Goal: Ask a question: Seek information or help from site administrators or community

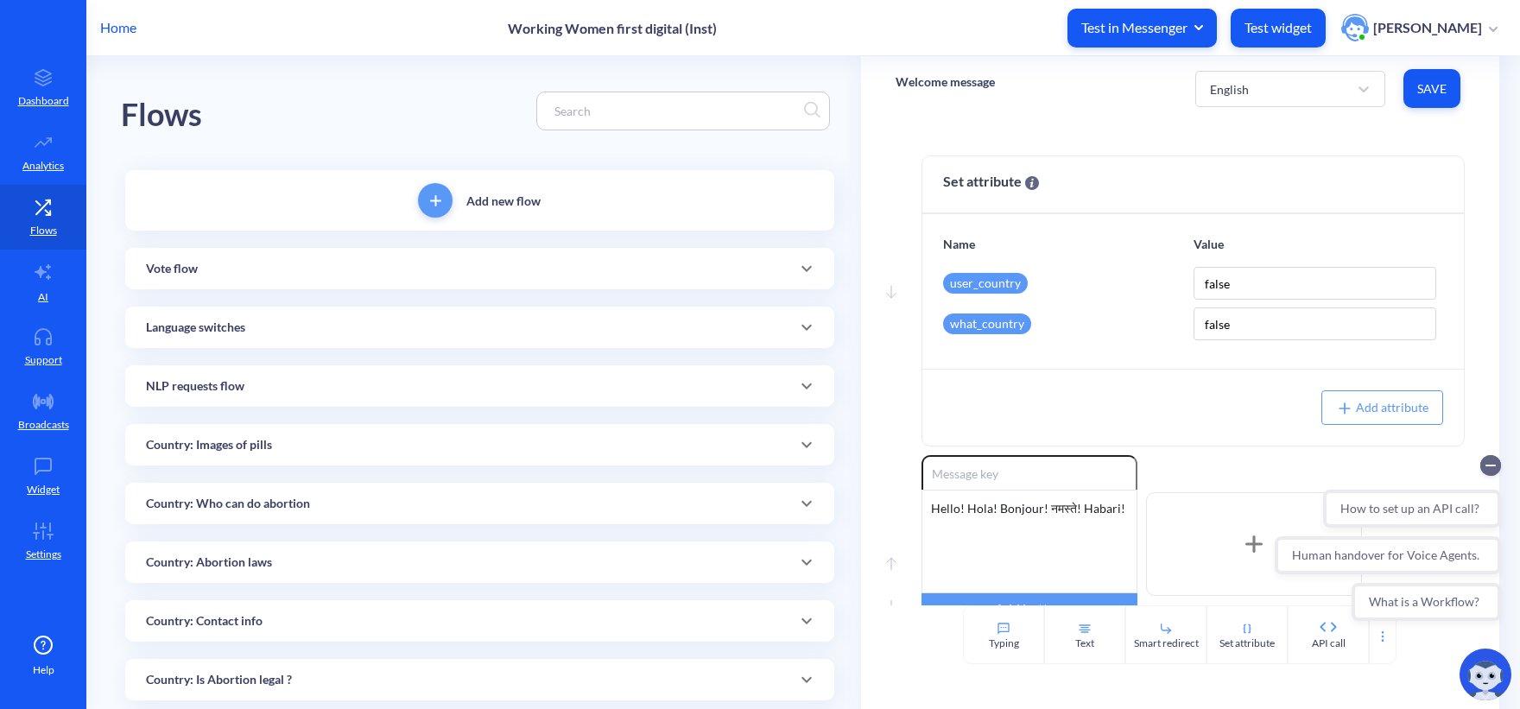
click at [127, 13] on div "Home Working Women first digital (Inst) Test in Messenger Test widget Olga Poli…" at bounding box center [760, 27] width 1520 height 55
click at [131, 32] on p "Home" at bounding box center [118, 27] width 36 height 21
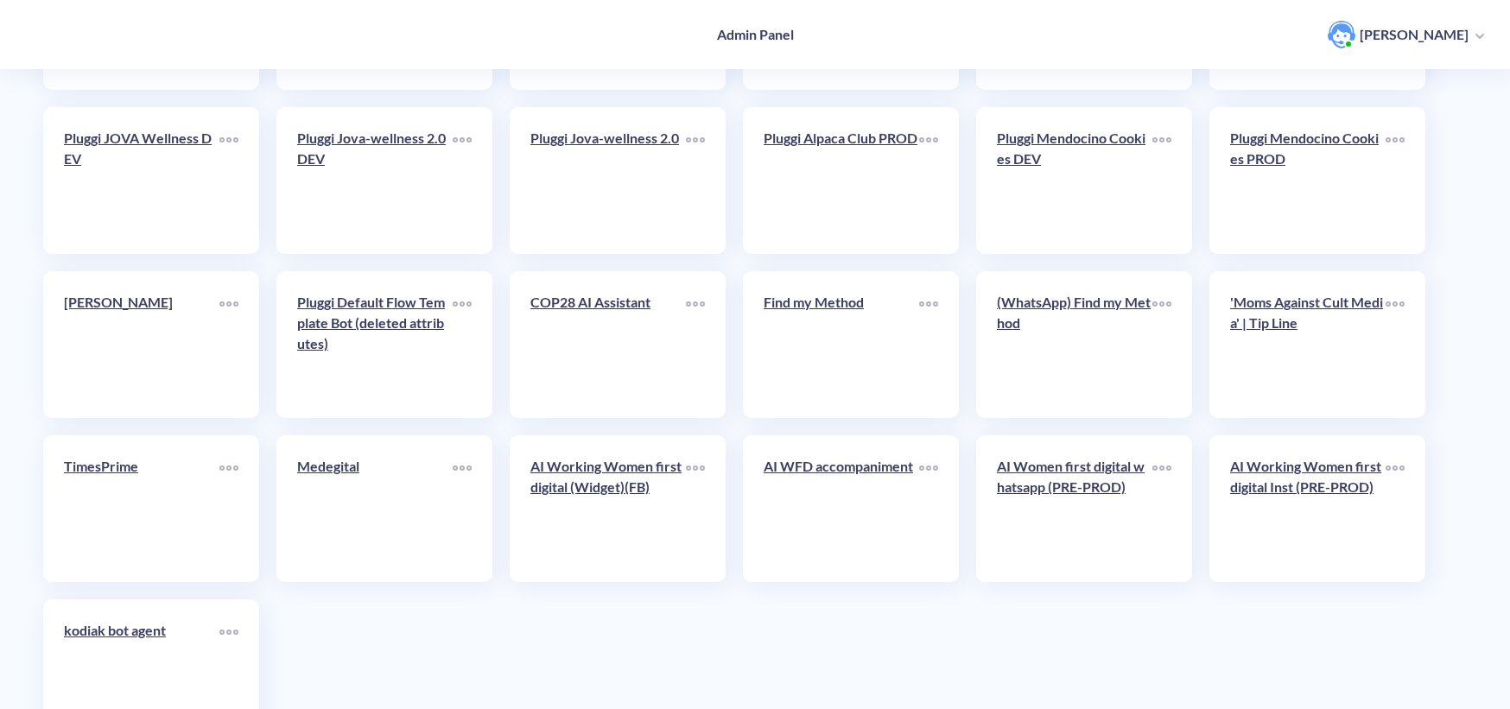
scroll to position [2951, 0]
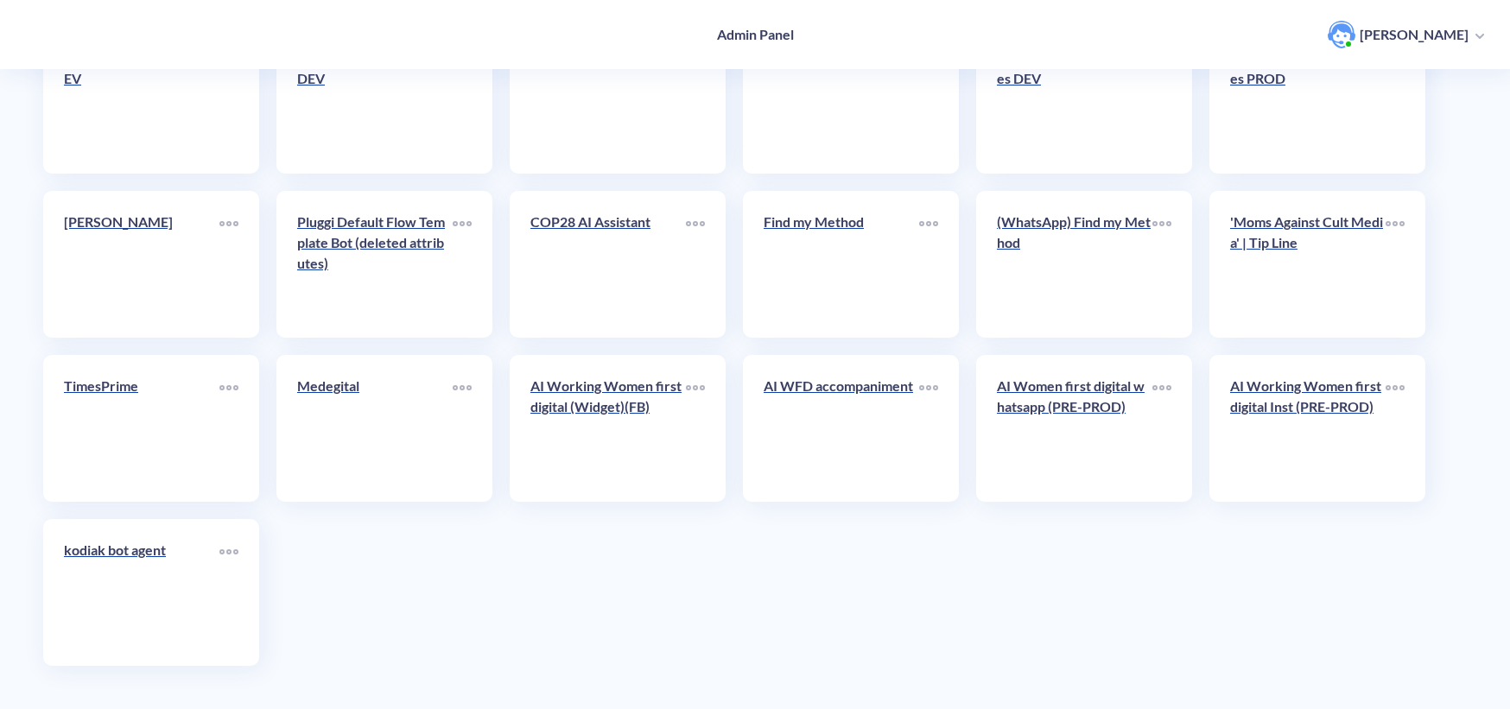
click at [622, 429] on div "AI Working Women first digital (Widget)(FB)" at bounding box center [607, 403] width 155 height 55
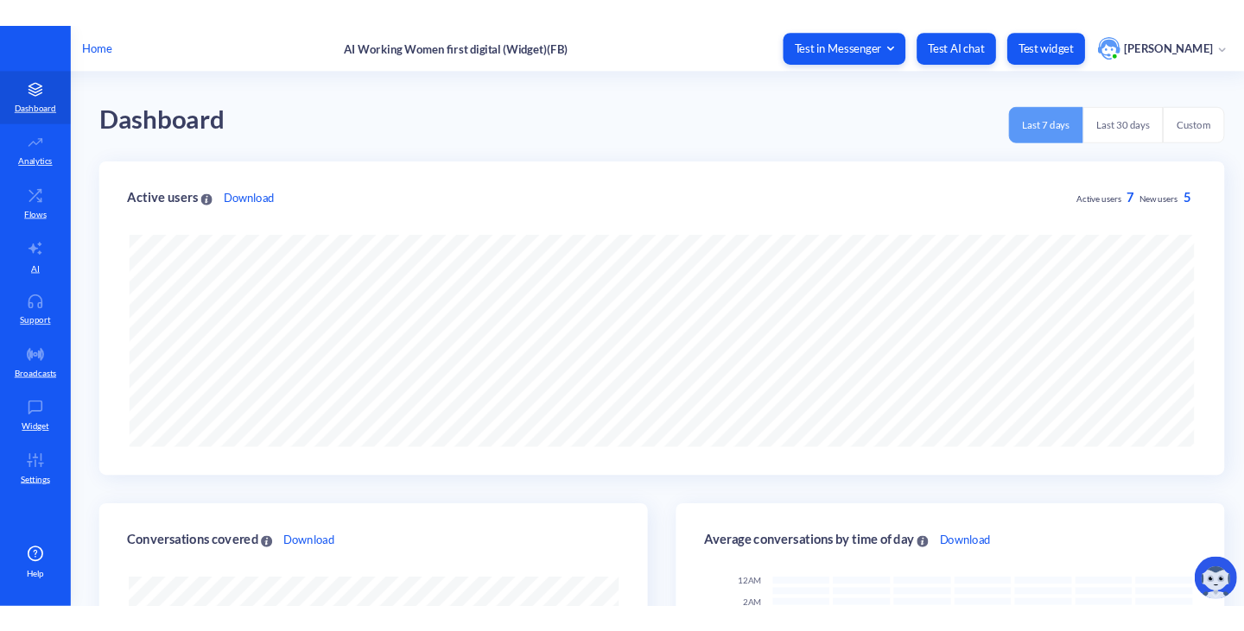
scroll to position [709, 1520]
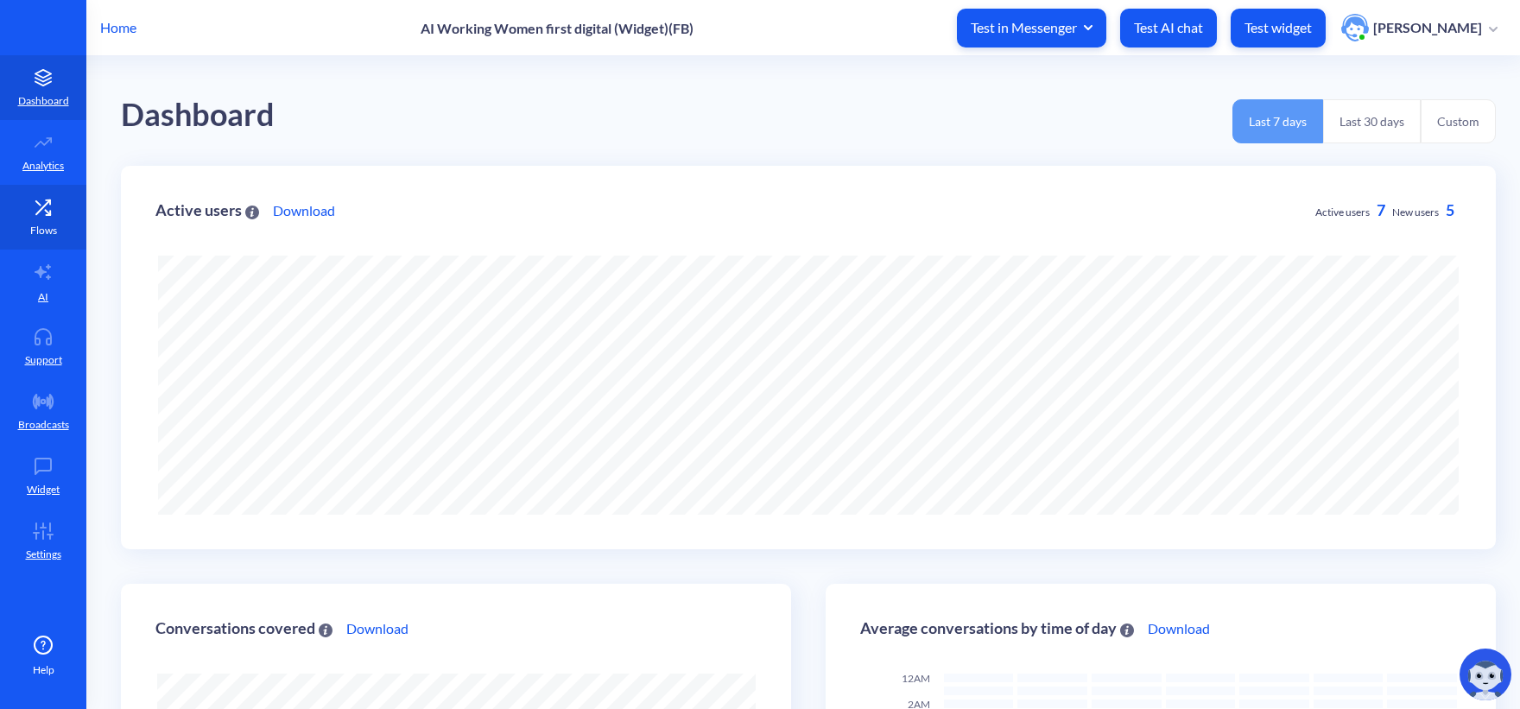
click at [20, 200] on link "Flows" at bounding box center [43, 217] width 86 height 65
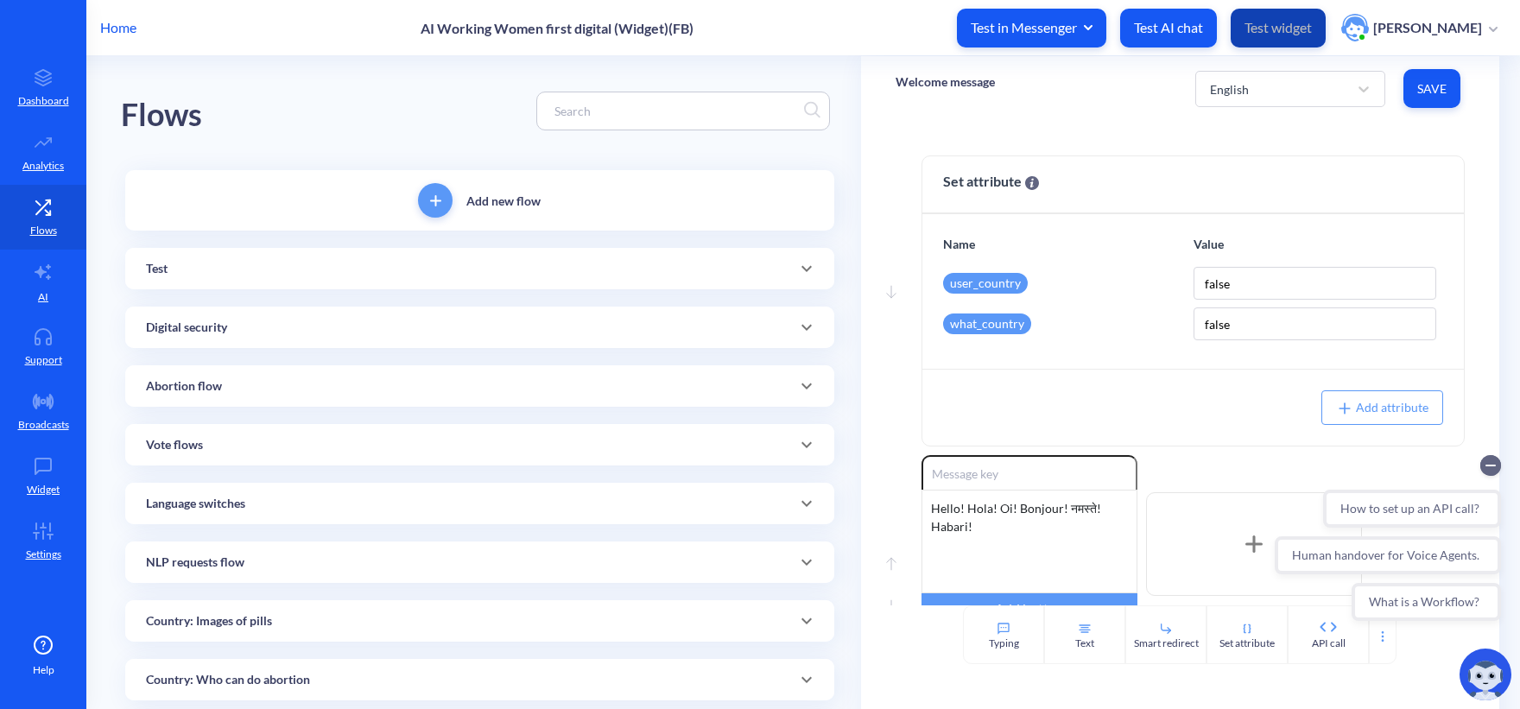
click at [1293, 22] on p "Test widget" at bounding box center [1278, 27] width 67 height 17
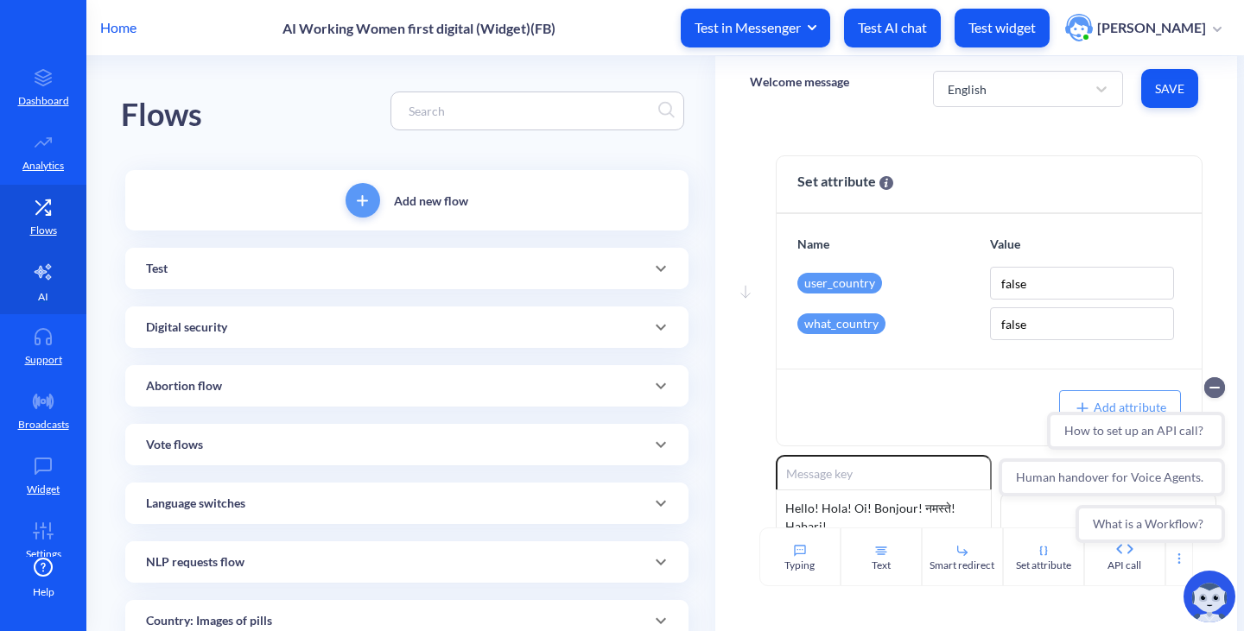
click at [52, 297] on link "AI" at bounding box center [43, 282] width 86 height 65
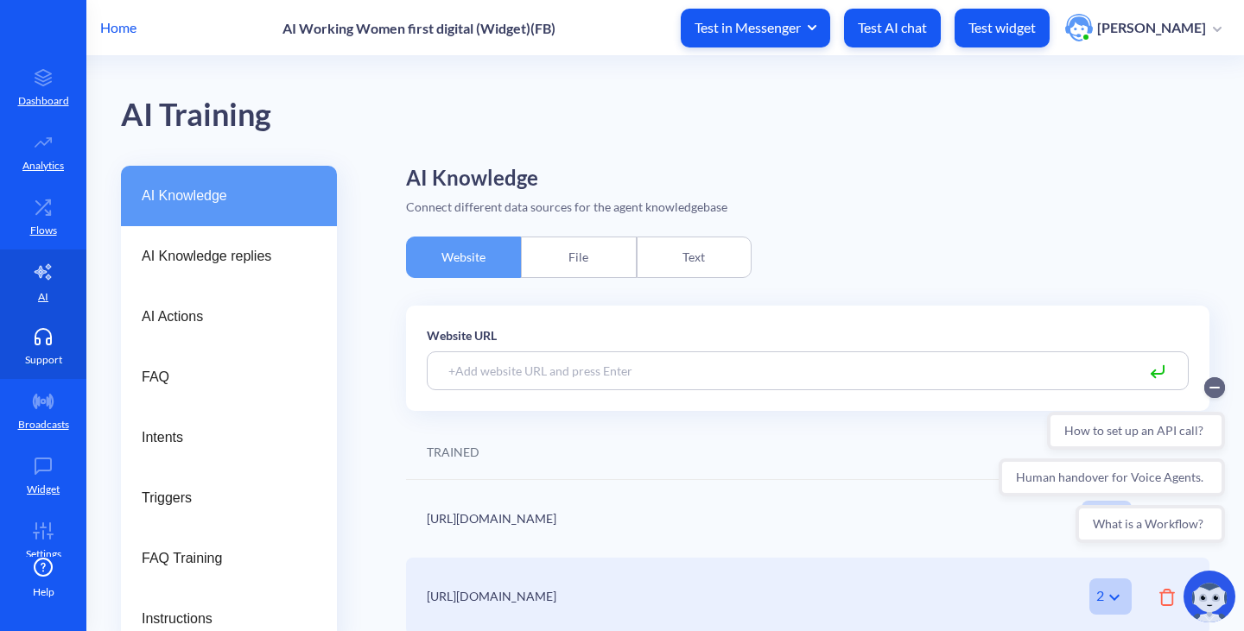
click at [53, 347] on link "Support" at bounding box center [43, 346] width 86 height 65
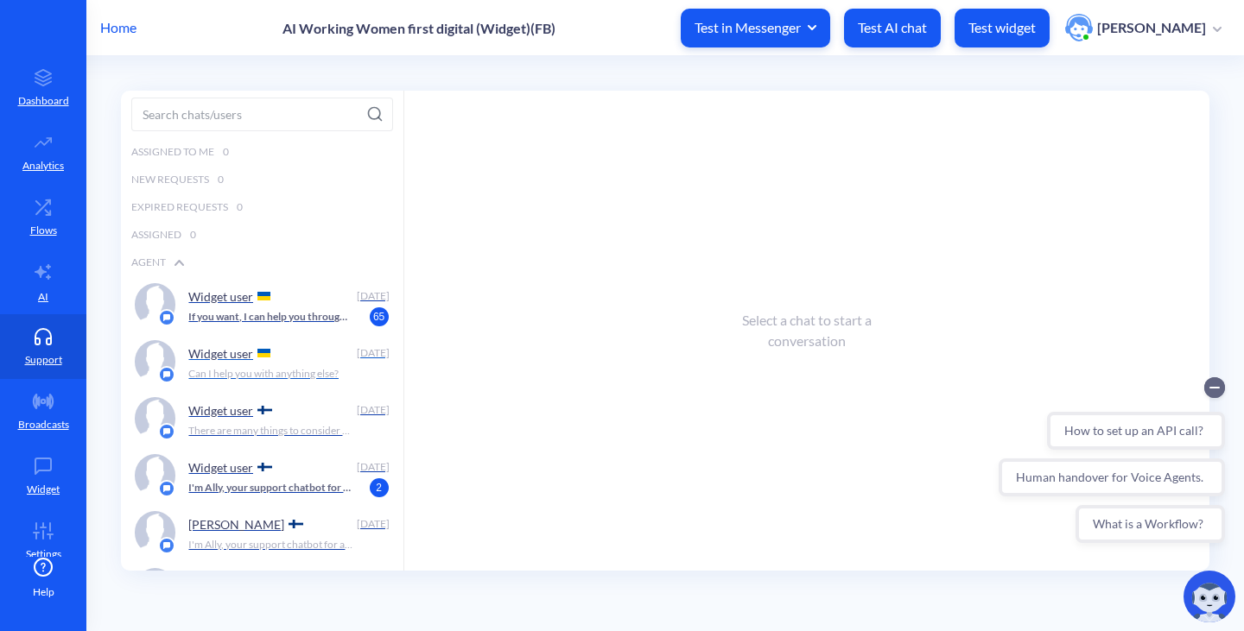
click at [295, 350] on div "Widget user" at bounding box center [268, 353] width 161 height 26
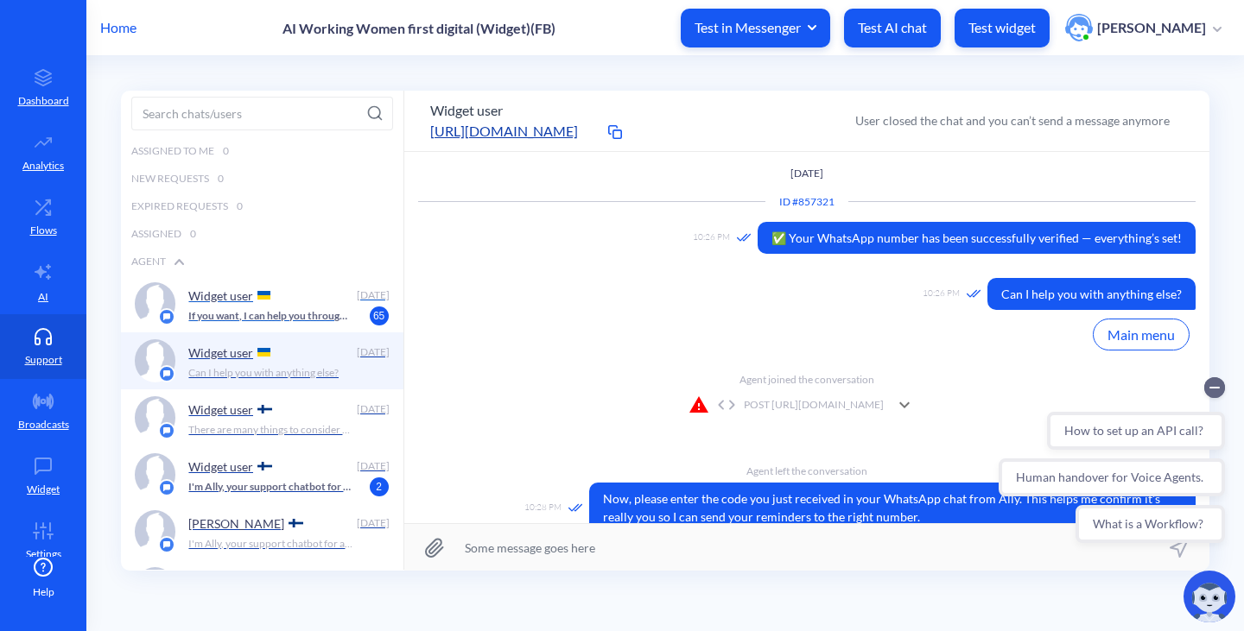
scroll to position [543, 0]
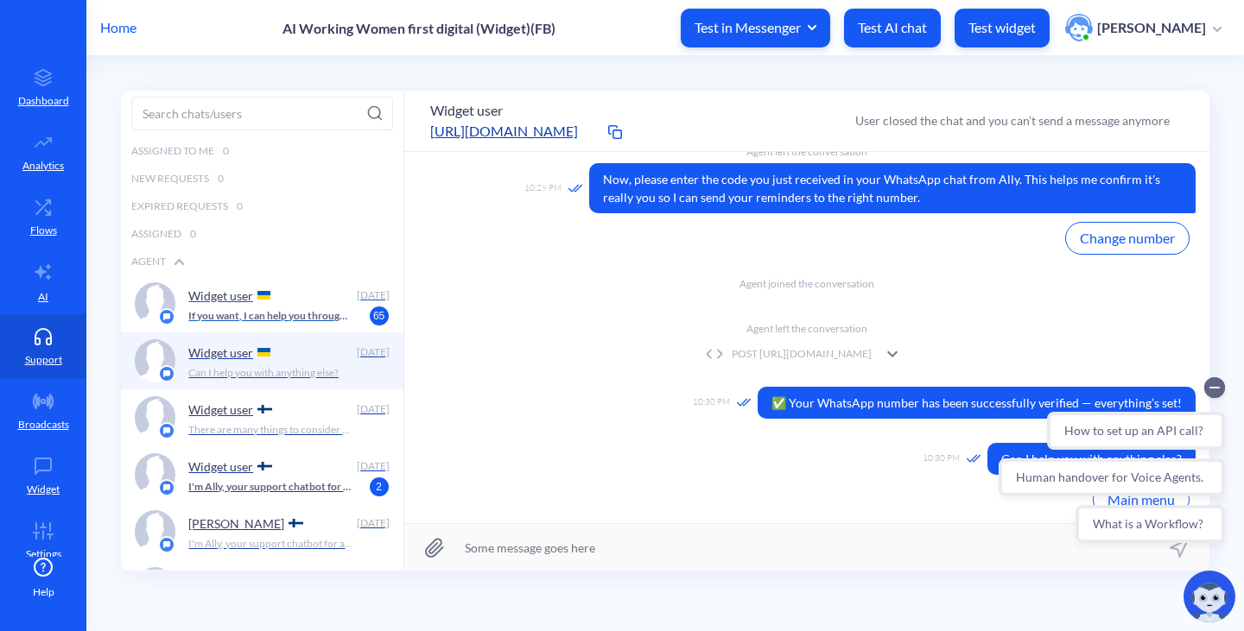
click at [334, 325] on div "Widget user Today If you want, I can help you through the process. I can send y…" at bounding box center [288, 303] width 200 height 43
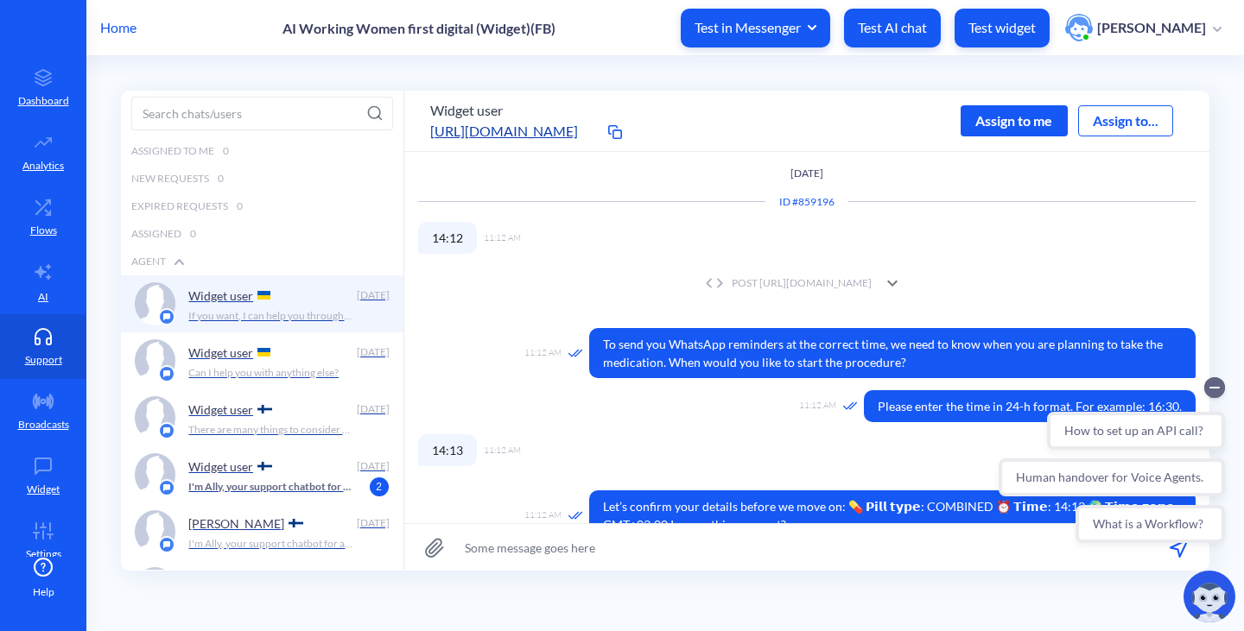
scroll to position [936, 0]
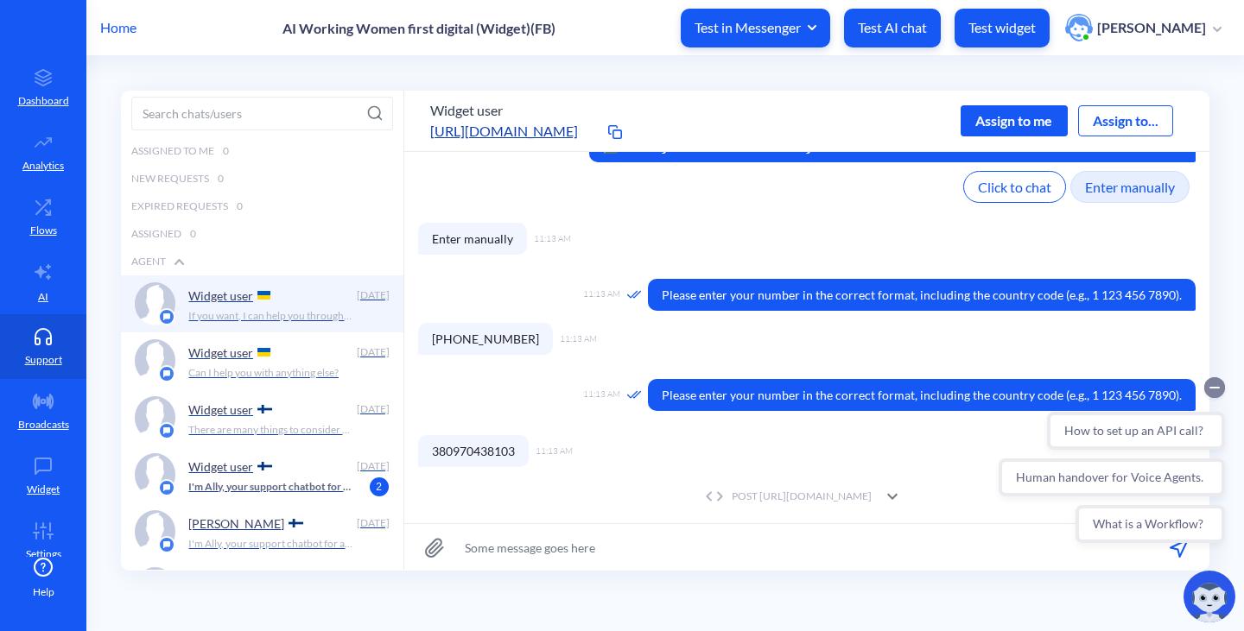
click at [1214, 386] on circle "Collapse conversation starters" at bounding box center [1214, 388] width 21 height 21
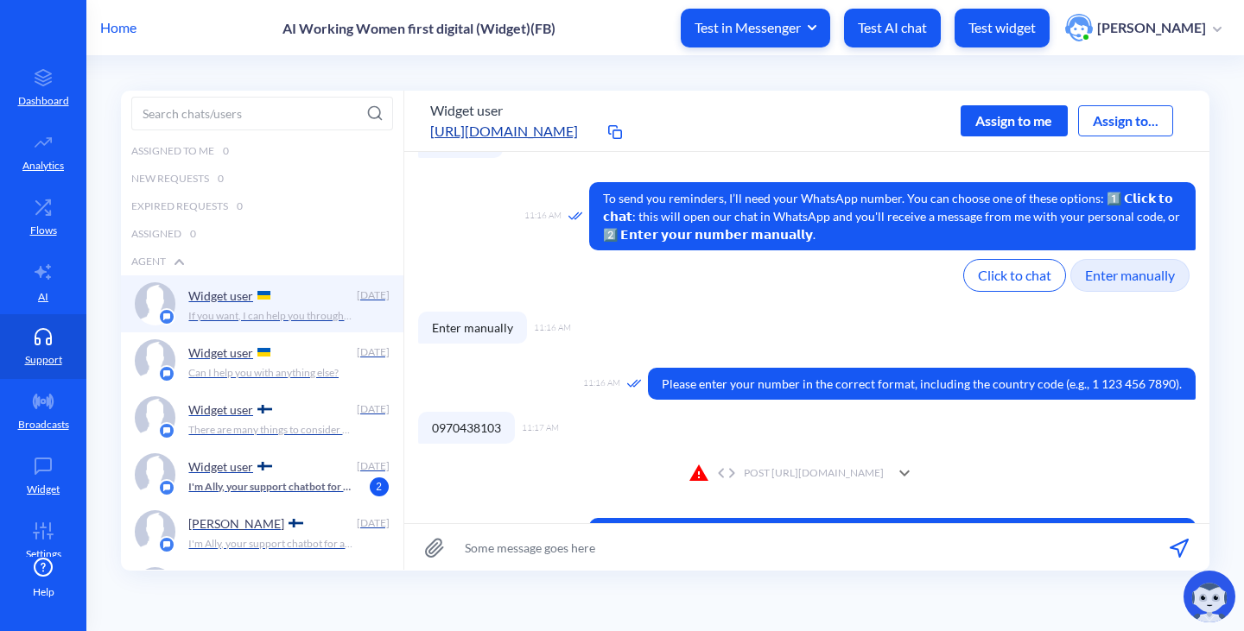
scroll to position [1848, 0]
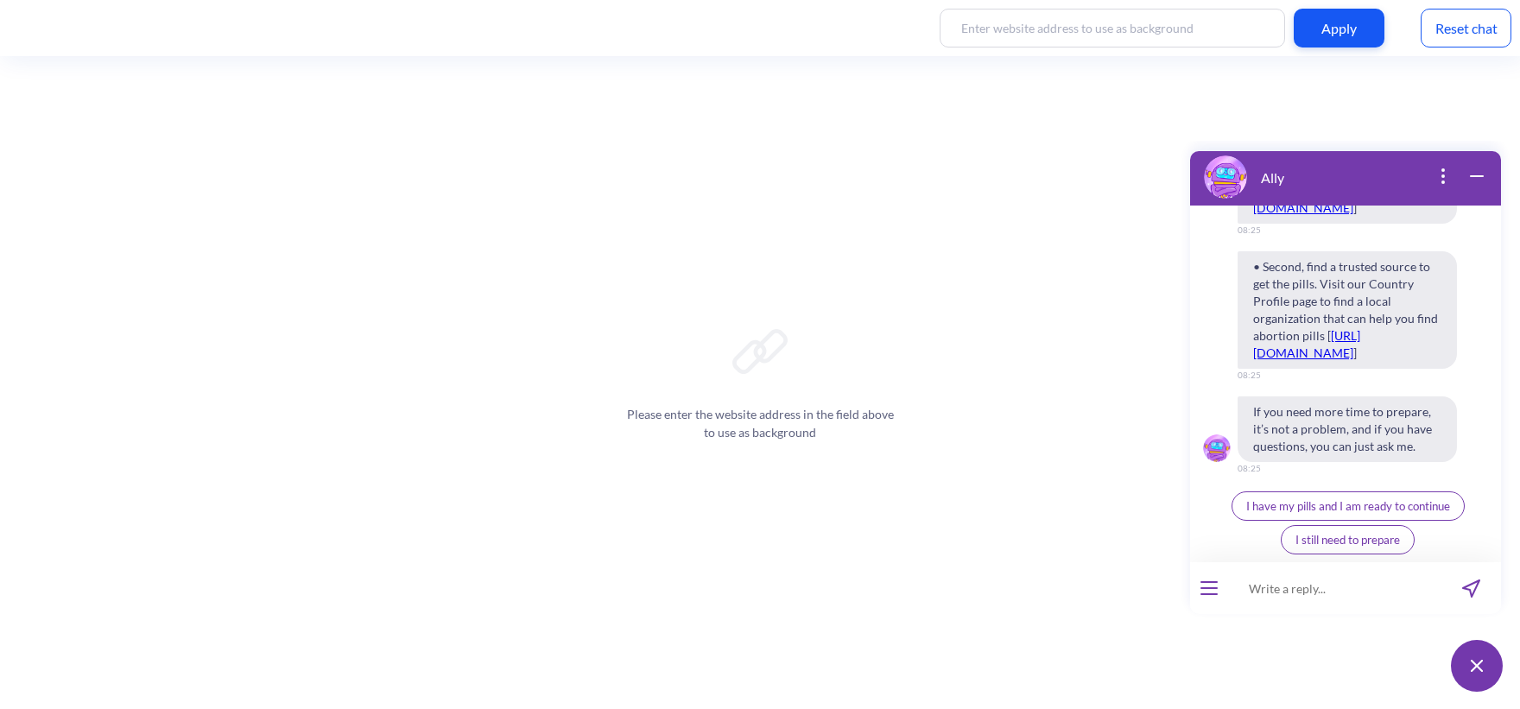
scroll to position [2421, 0]
click at [1209, 590] on button "open menu" at bounding box center [1209, 588] width 17 height 14
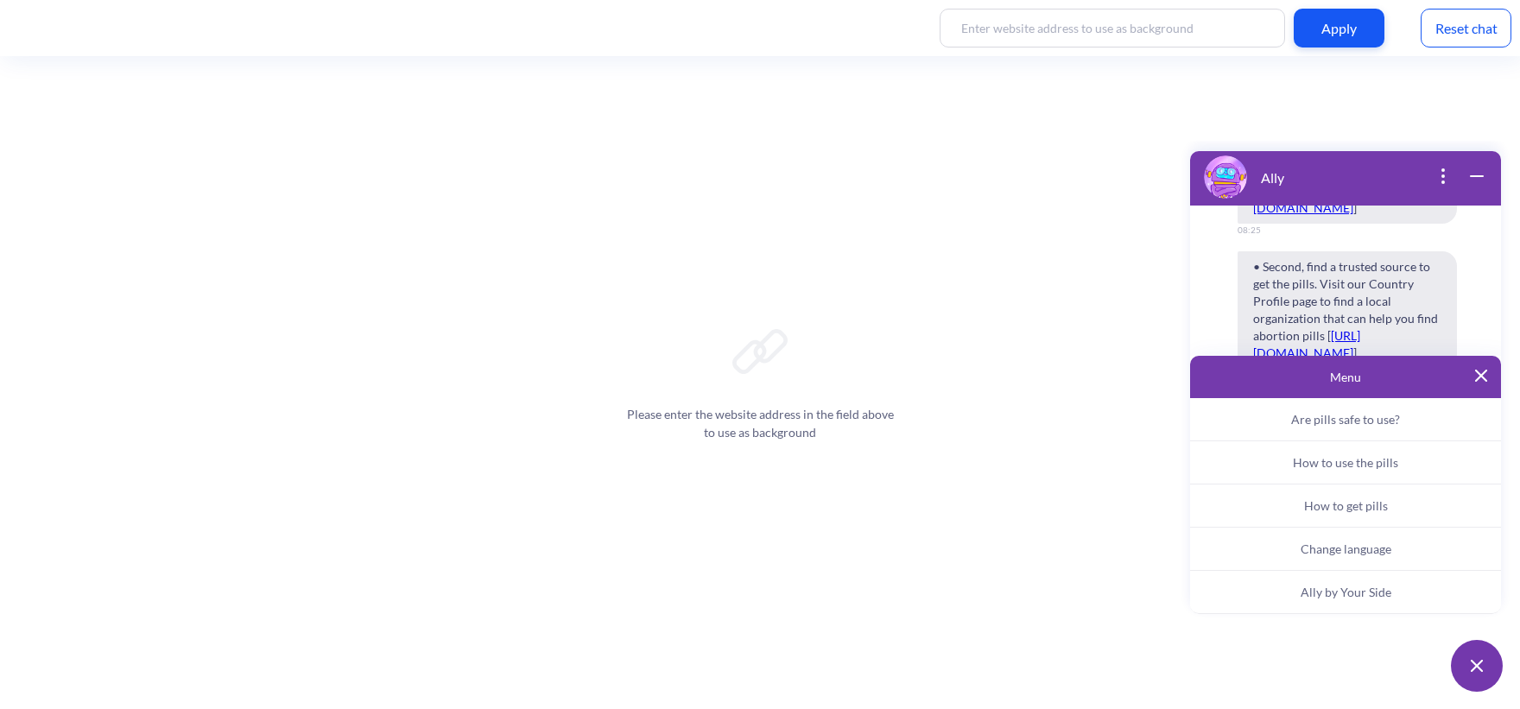
click at [1361, 597] on span "Ally by Your Side" at bounding box center [1346, 592] width 91 height 15
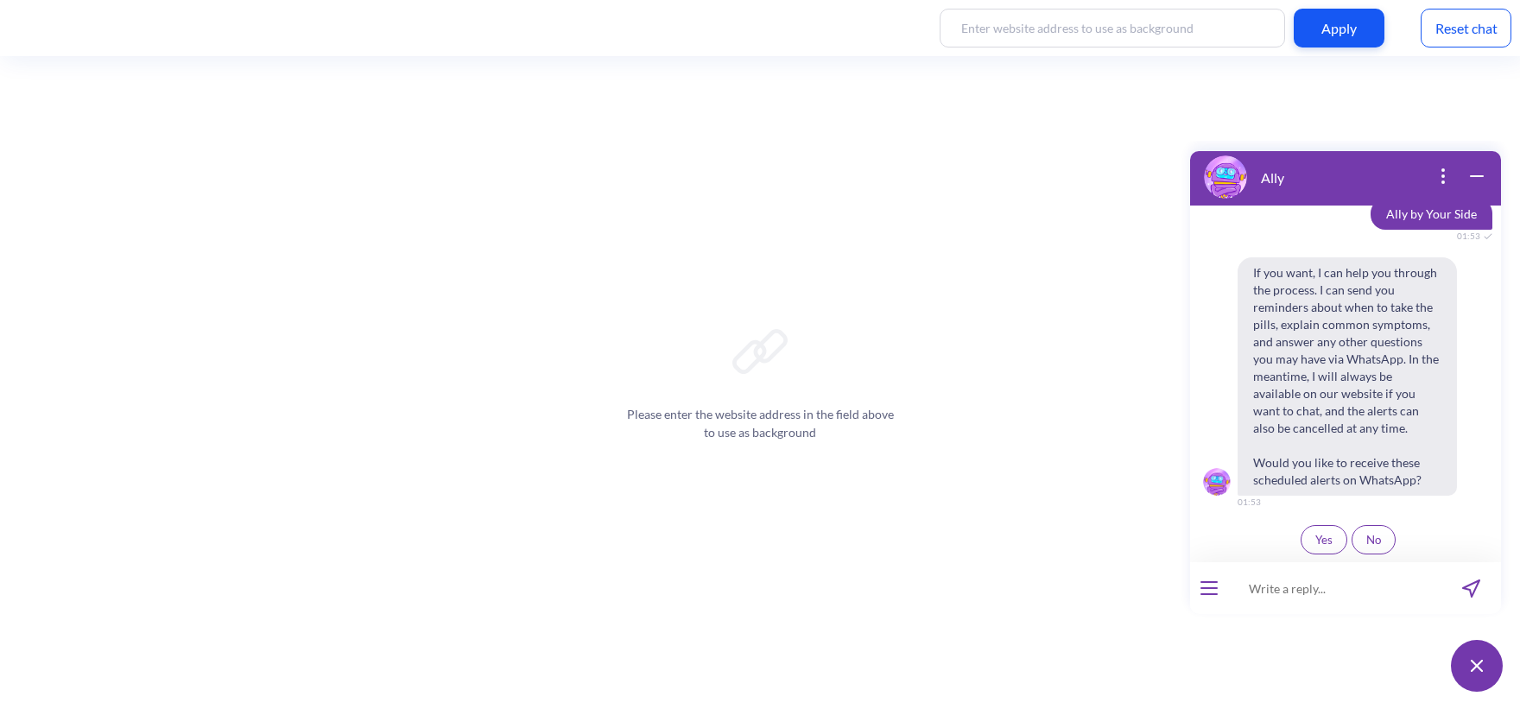
scroll to position [2713, 0]
click at [1305, 542] on button "Yes" at bounding box center [1324, 539] width 47 height 29
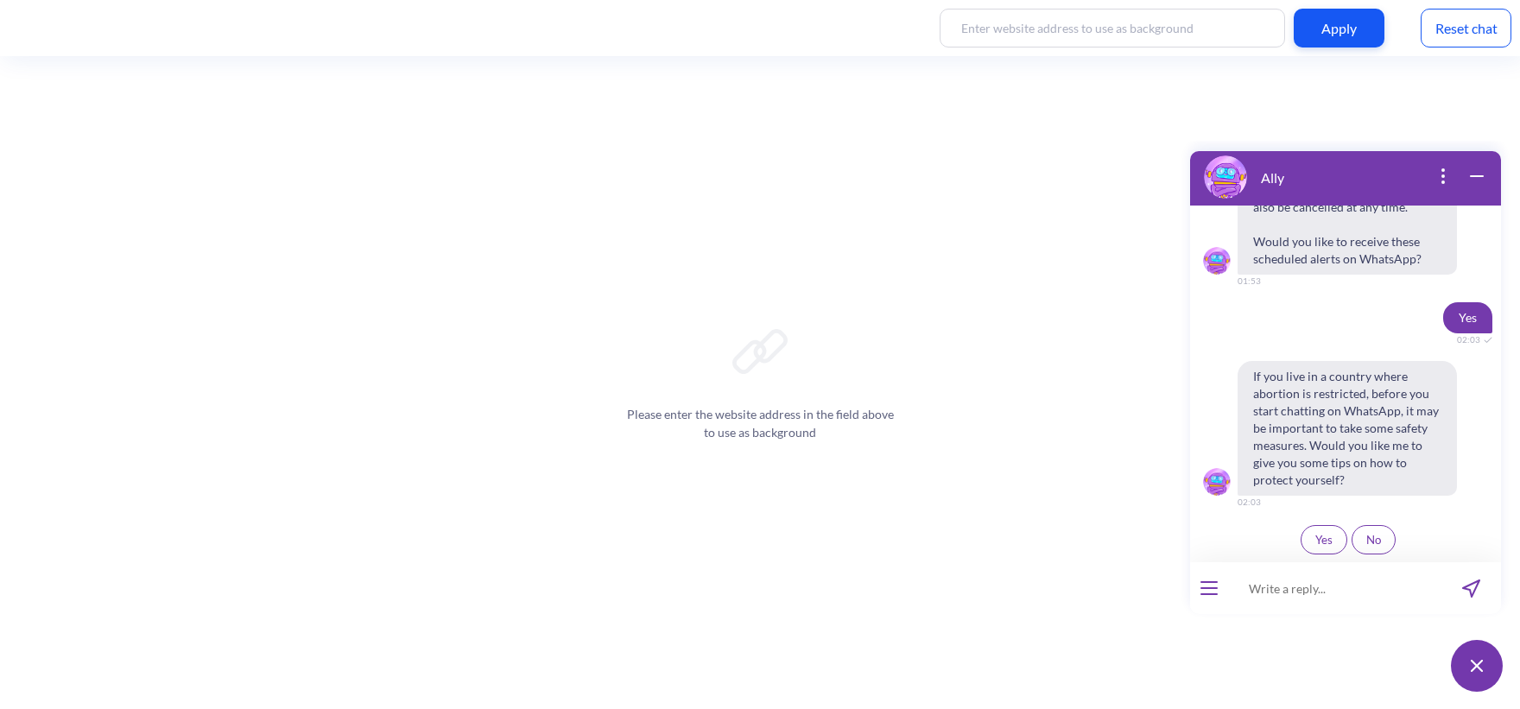
scroll to position [2934, 0]
click at [1274, 477] on span "If you live in a country where abortion is restricted, before you start chattin…" at bounding box center [1347, 428] width 219 height 135
click at [1318, 552] on button "Yes" at bounding box center [1324, 539] width 47 height 29
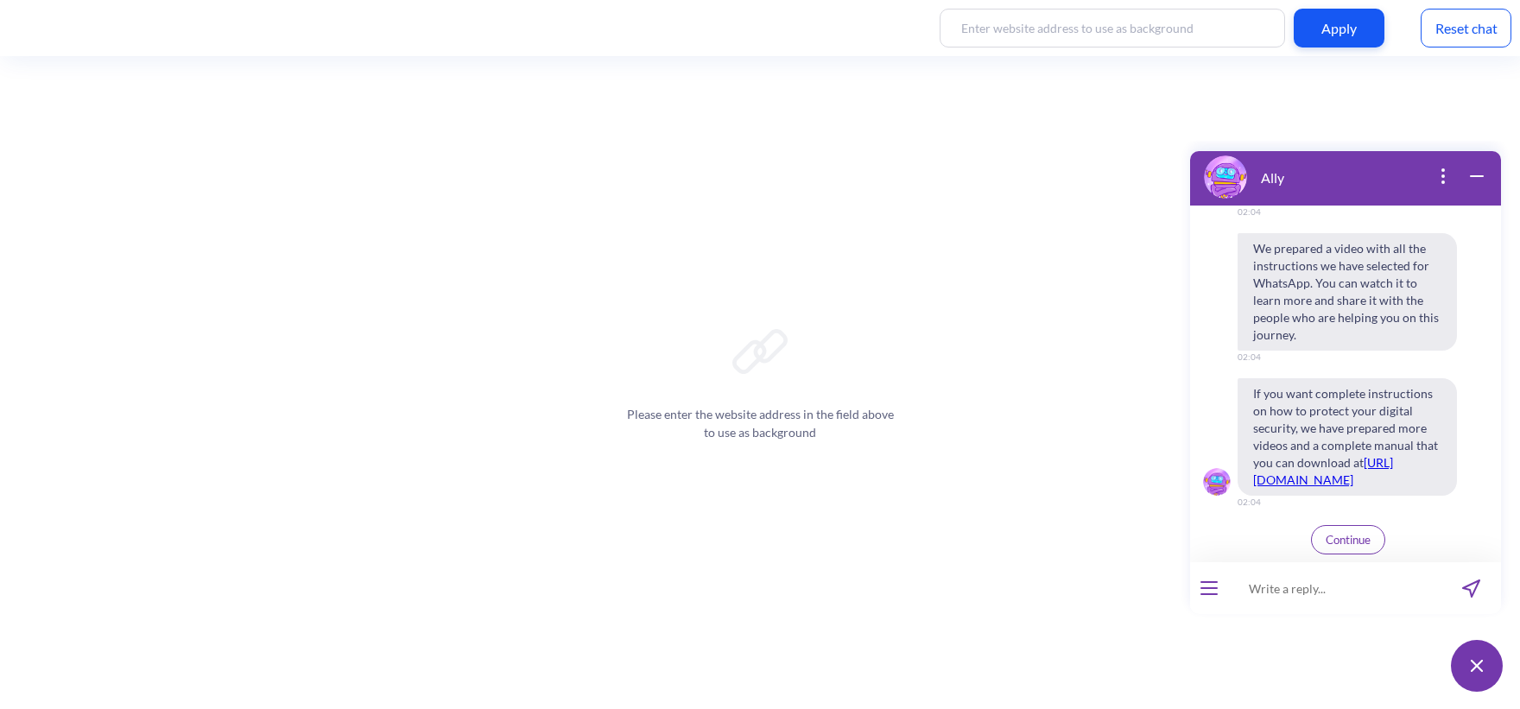
scroll to position [3532, 0]
click at [1361, 466] on link "[URL][DOMAIN_NAME]" at bounding box center [1323, 471] width 140 height 32
click at [1333, 539] on span "Continue" at bounding box center [1348, 540] width 45 height 14
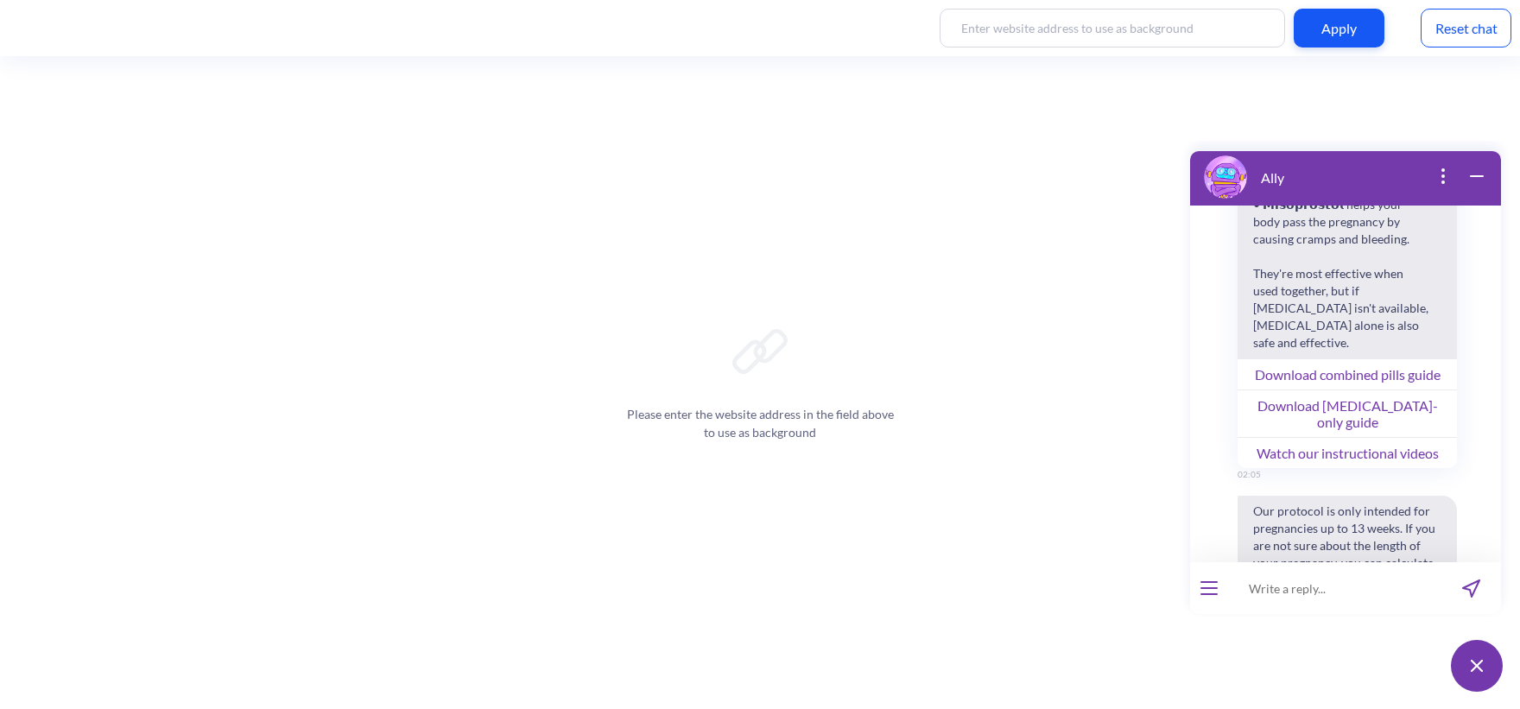
scroll to position [3832, 0]
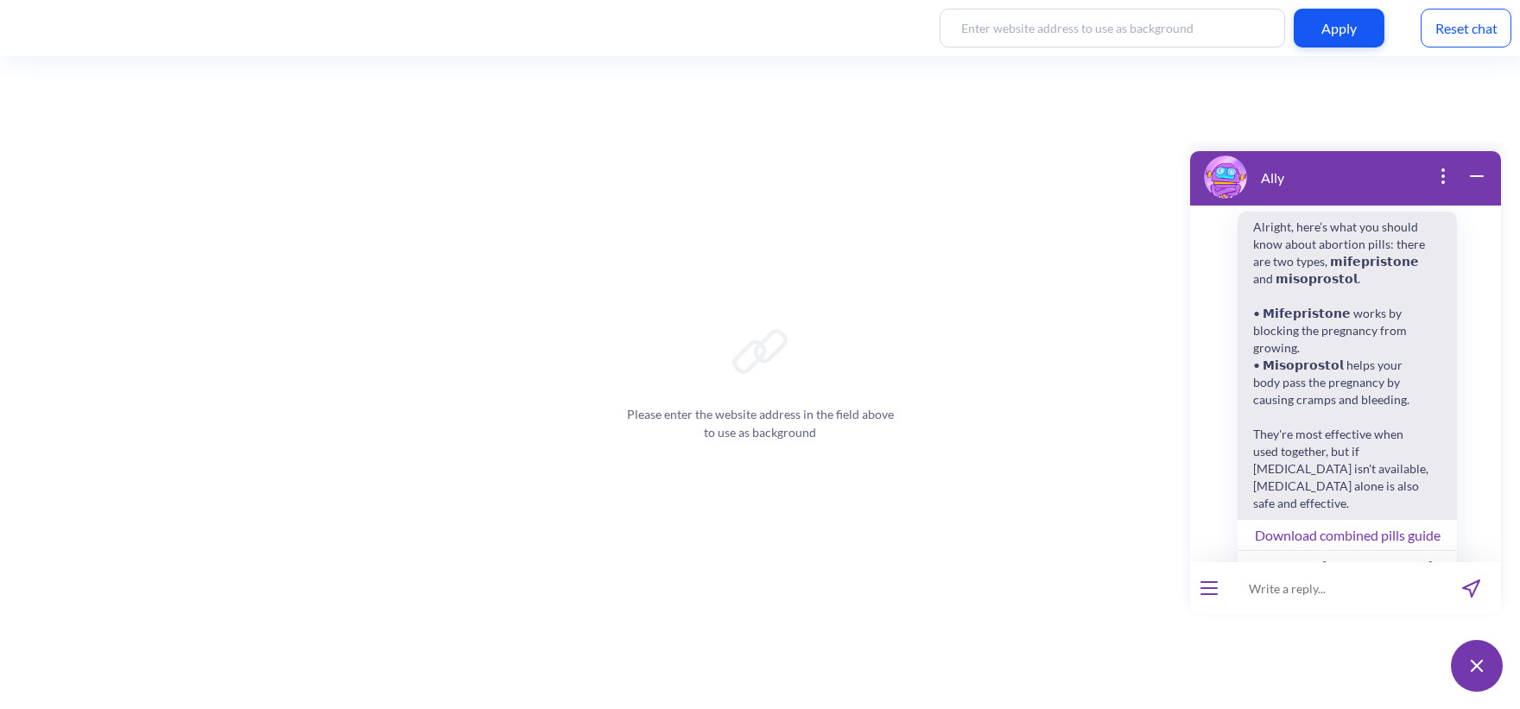
click at [1275, 345] on span "Alright, here’s what you should know about abortion pills: there are two types,…" at bounding box center [1341, 366] width 206 height 308
drag, startPoint x: 1253, startPoint y: 314, endPoint x: 1324, endPoint y: 329, distance: 72.3
click at [1324, 329] on span "Alright, here’s what you should know about abortion pills: there are two types,…" at bounding box center [1341, 366] width 206 height 308
copy span "know about abortion pills: there are two types"
click at [1288, 345] on span "Alright, here’s what you should know about abortion pills: there are two types,…" at bounding box center [1341, 366] width 206 height 308
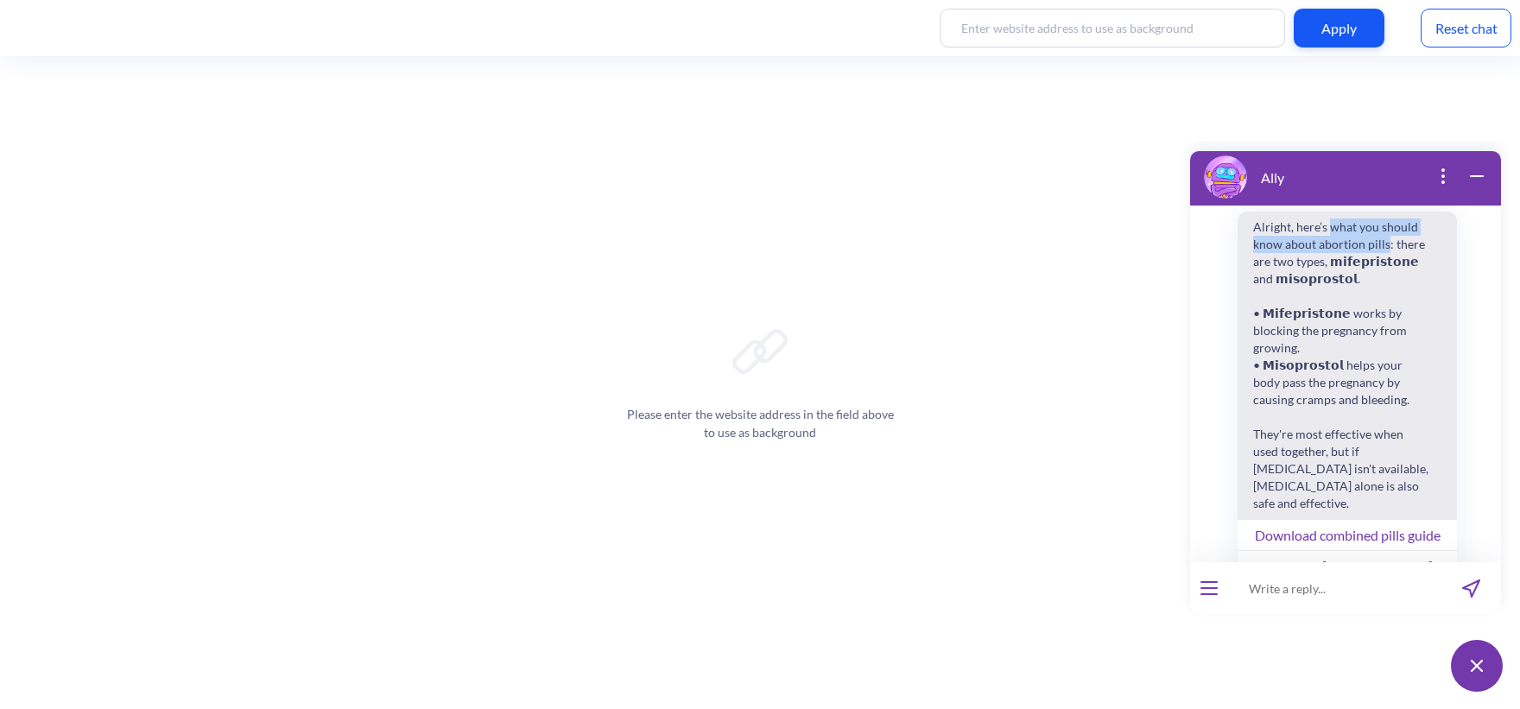
drag, startPoint x: 1331, startPoint y: 298, endPoint x: 1386, endPoint y: 318, distance: 57.9
click at [1386, 318] on span "Alright, here’s what you should know about abortion pills: there are two types,…" at bounding box center [1341, 366] width 206 height 308
copy span "what you should know about abortion pills"
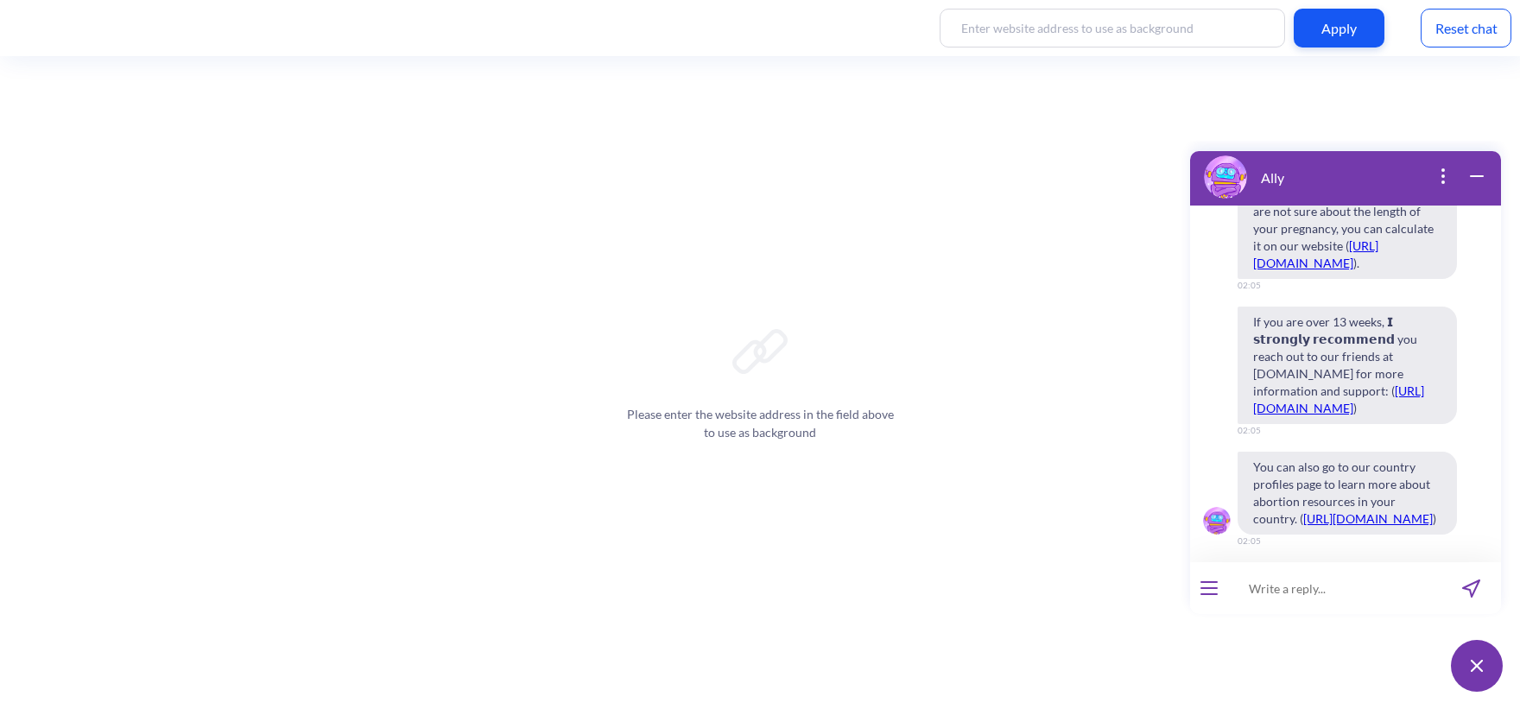
scroll to position [4437, 0]
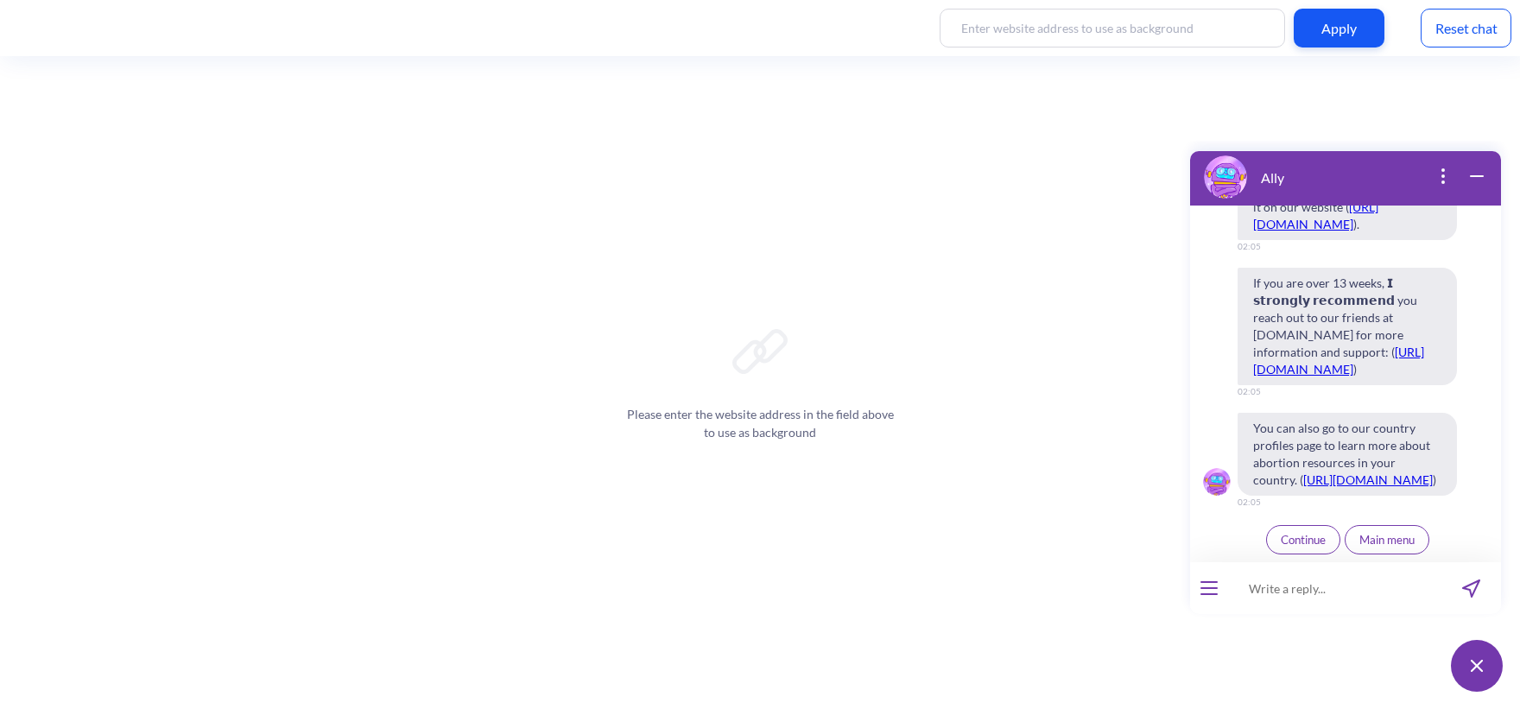
click at [1285, 557] on div "Continue Main menu" at bounding box center [1345, 541] width 299 height 35
click at [1281, 533] on span "Continue" at bounding box center [1303, 540] width 45 height 14
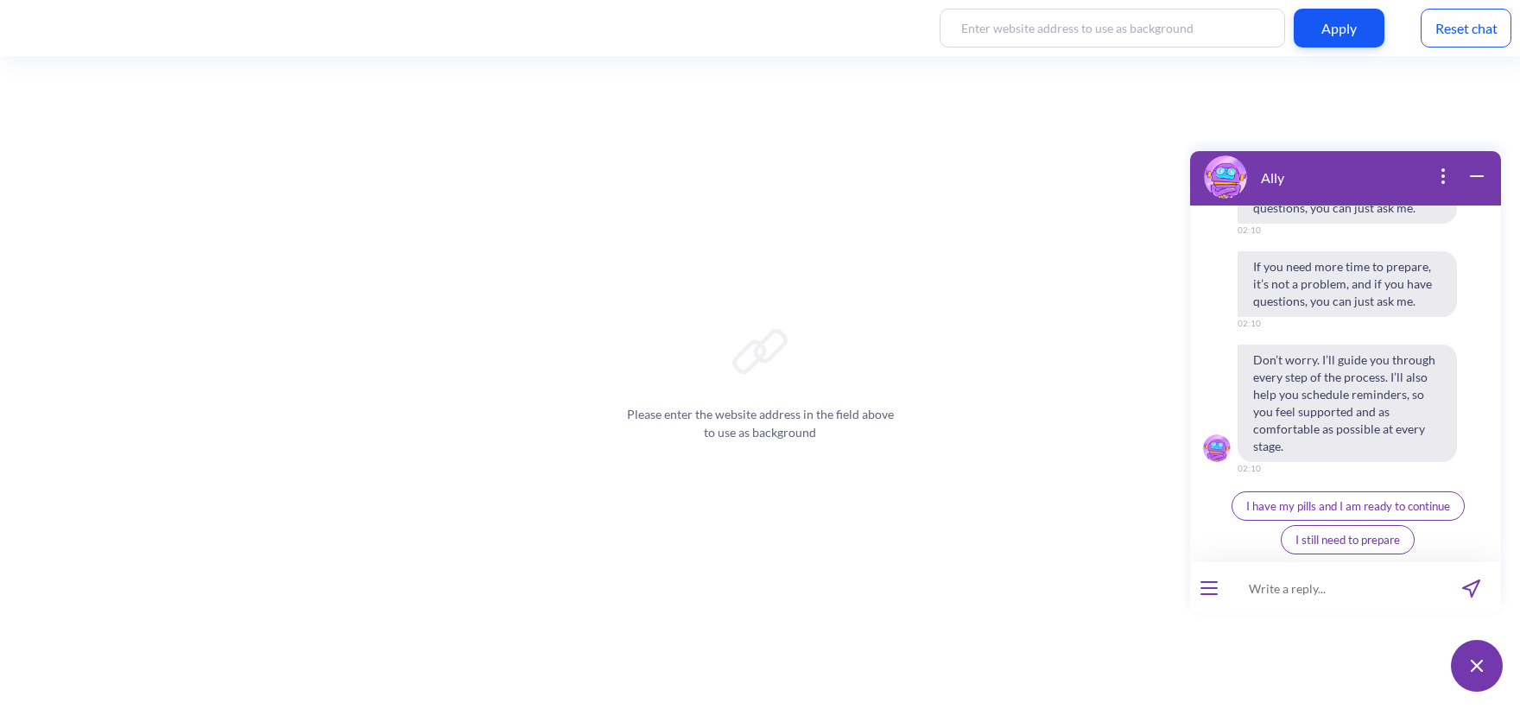
scroll to position [5238, 0]
click at [1407, 500] on span "I have my pills and I am ready to continue" at bounding box center [1349, 506] width 204 height 14
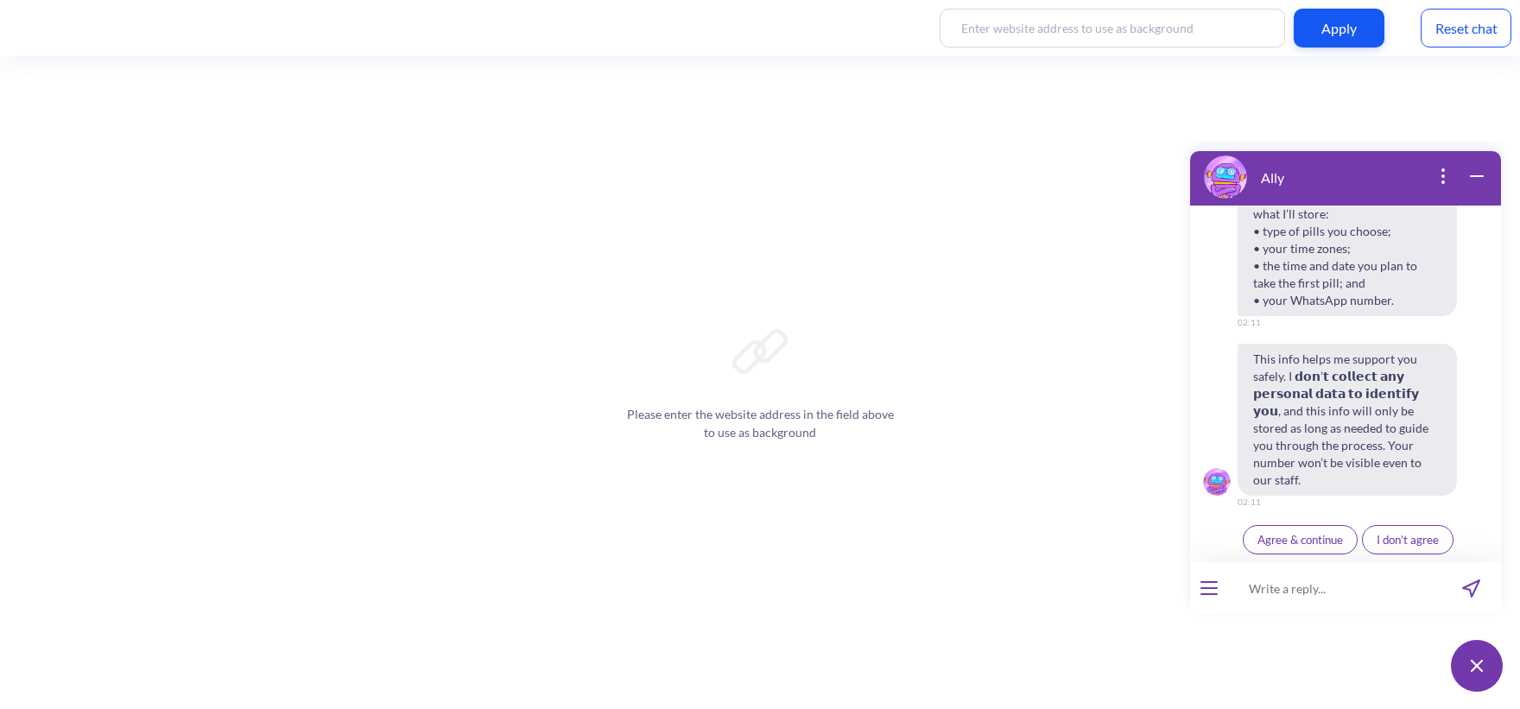
scroll to position [5605, 0]
click at [1325, 539] on span "Agree & continue" at bounding box center [1301, 540] width 86 height 14
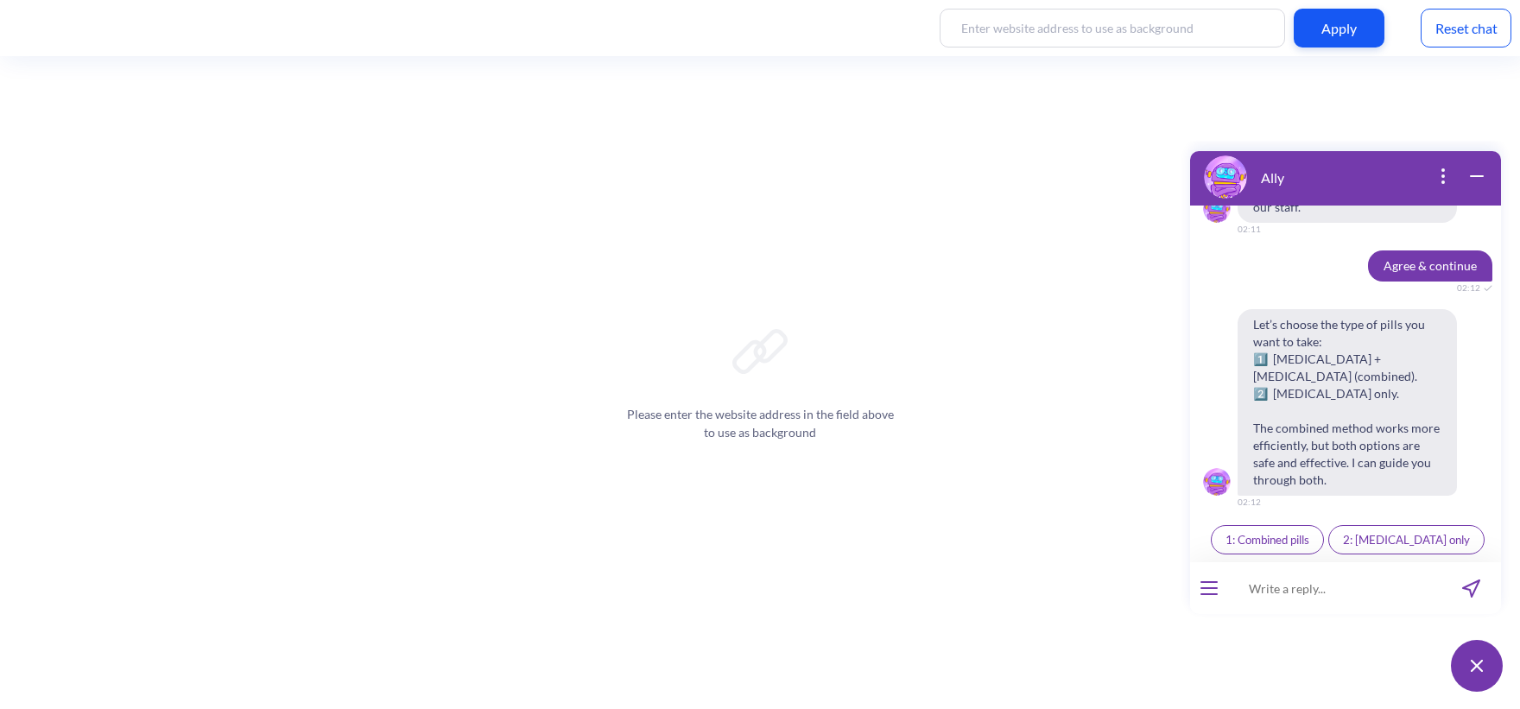
scroll to position [5878, 0]
click at [1304, 531] on button "1: Combined pills" at bounding box center [1267, 539] width 113 height 29
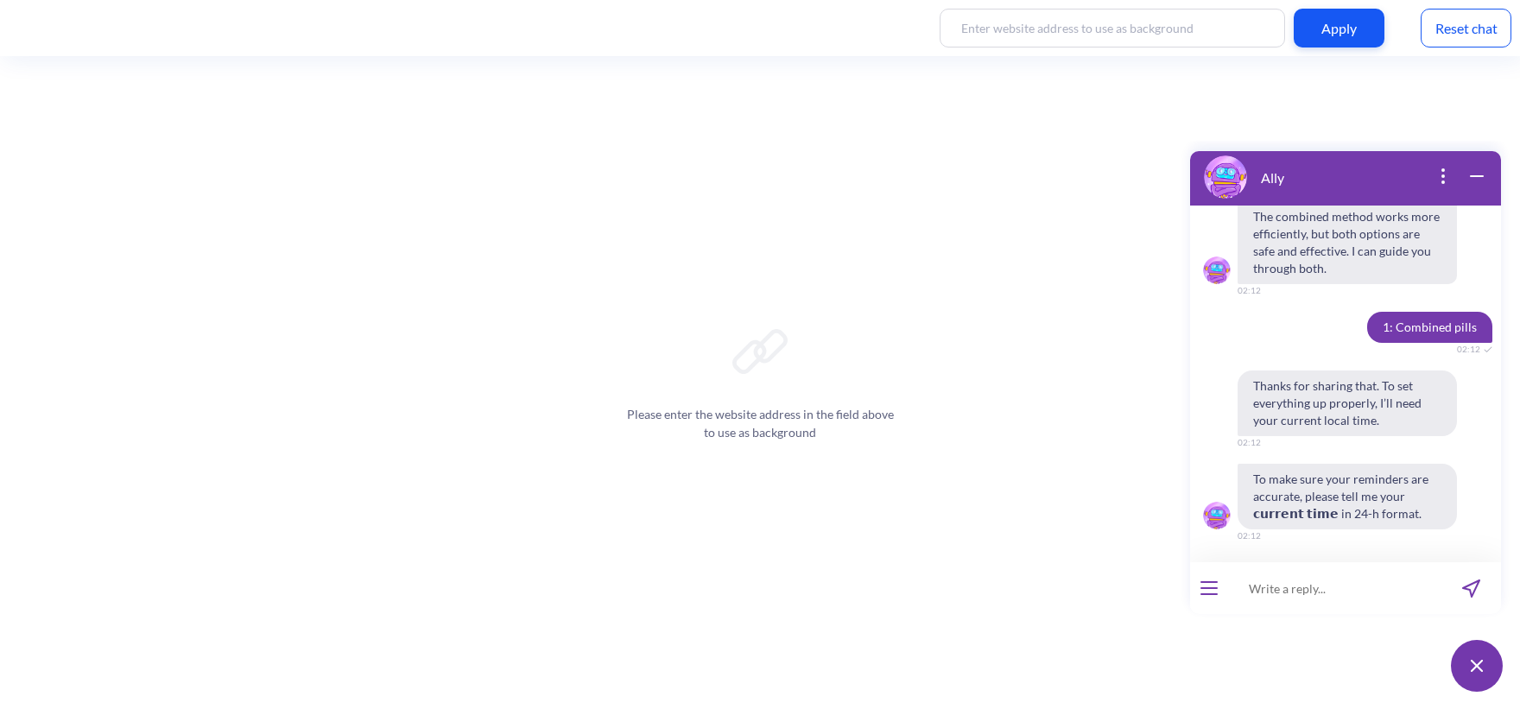
scroll to position [6089, 0]
click at [1294, 598] on input at bounding box center [1334, 588] width 213 height 52
type input "14:12"
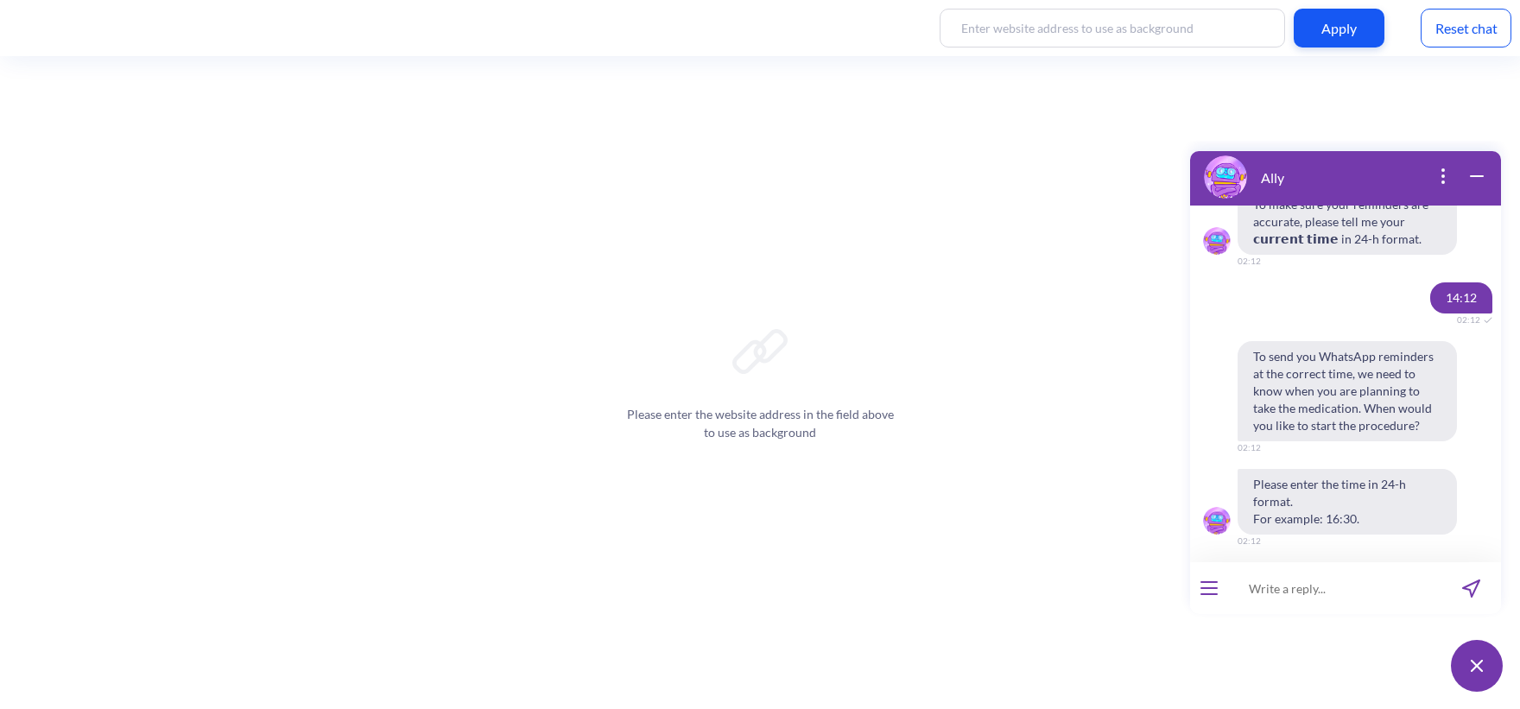
scroll to position [6369, 0]
type input "14:13"
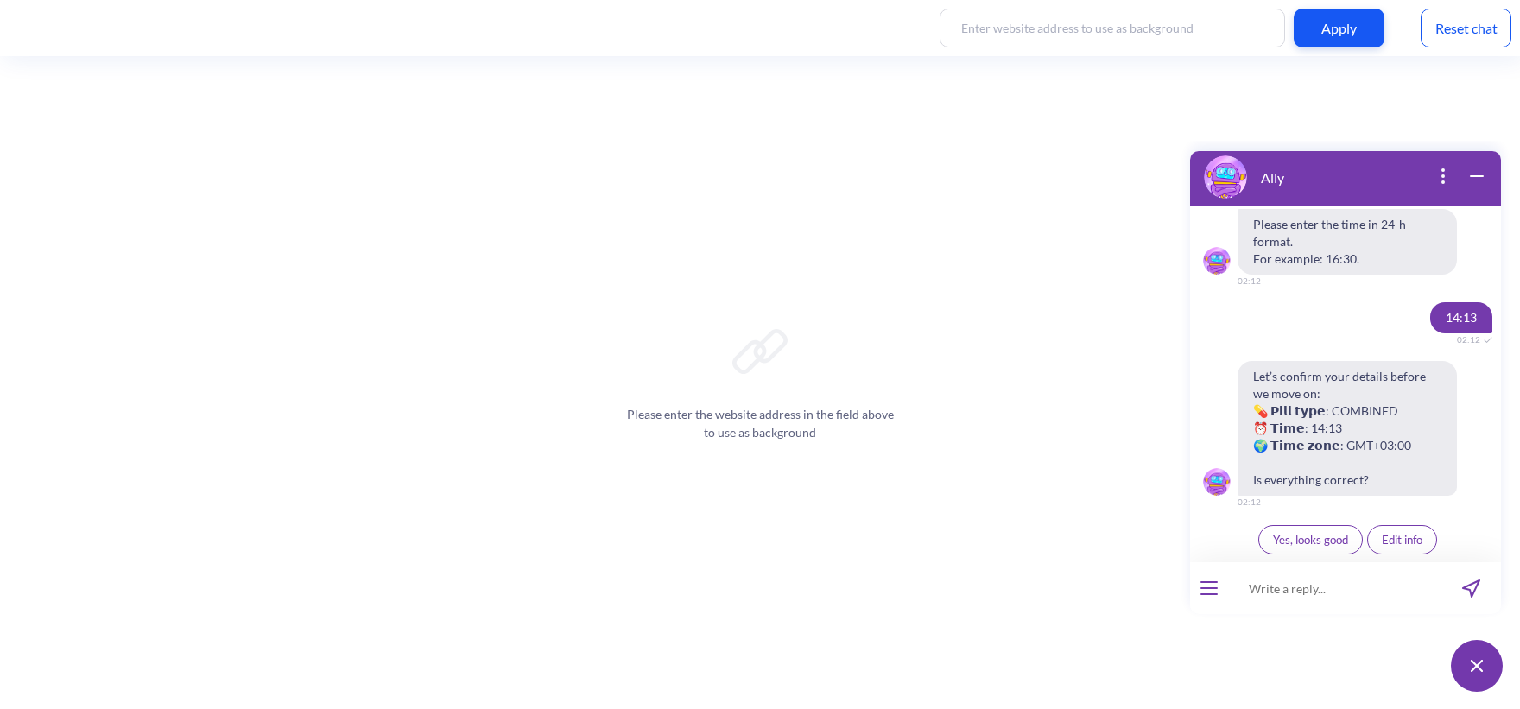
scroll to position [6624, 0]
click at [1324, 527] on button "Yes, looks good" at bounding box center [1311, 539] width 105 height 29
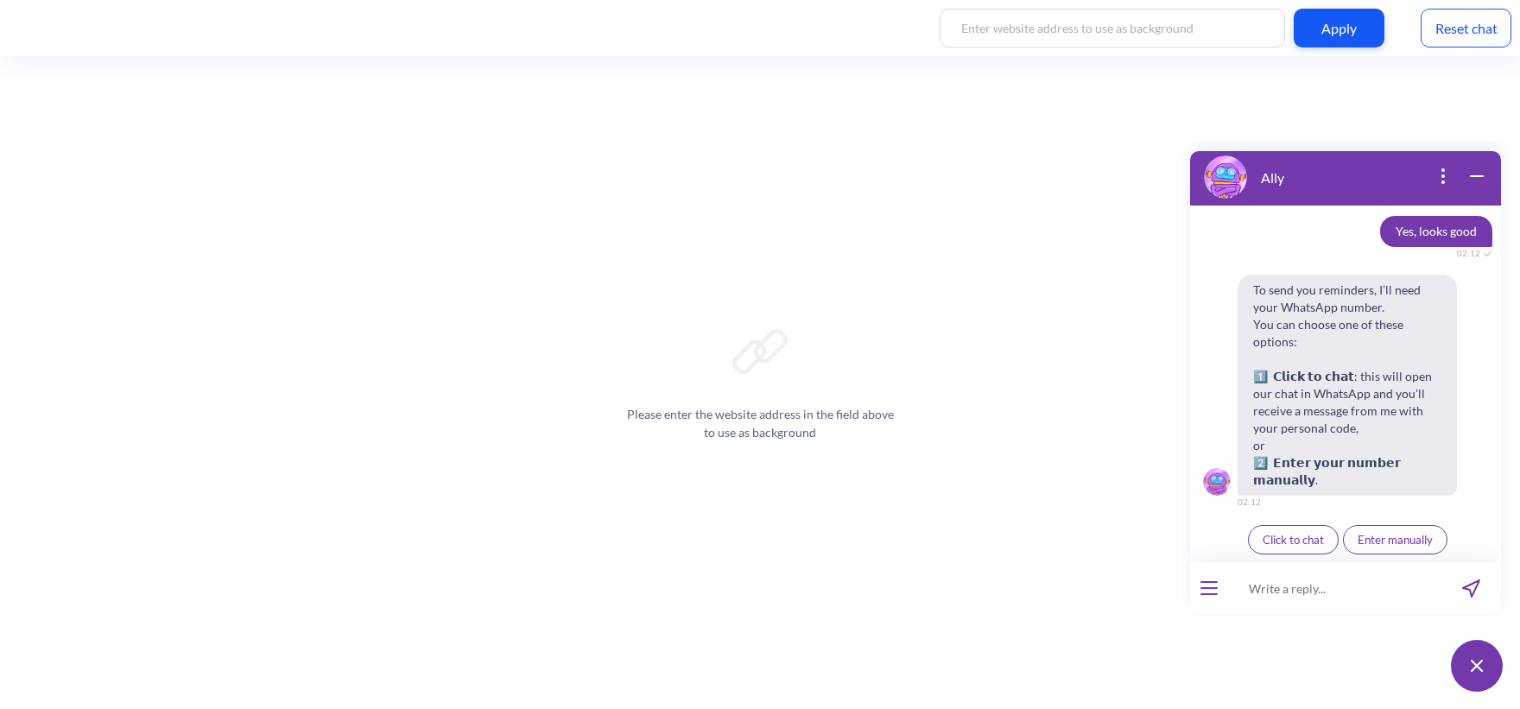
scroll to position [6914, 0]
click at [1330, 589] on input at bounding box center [1334, 588] width 213 height 52
type input "[PHONE_NUMBER]"
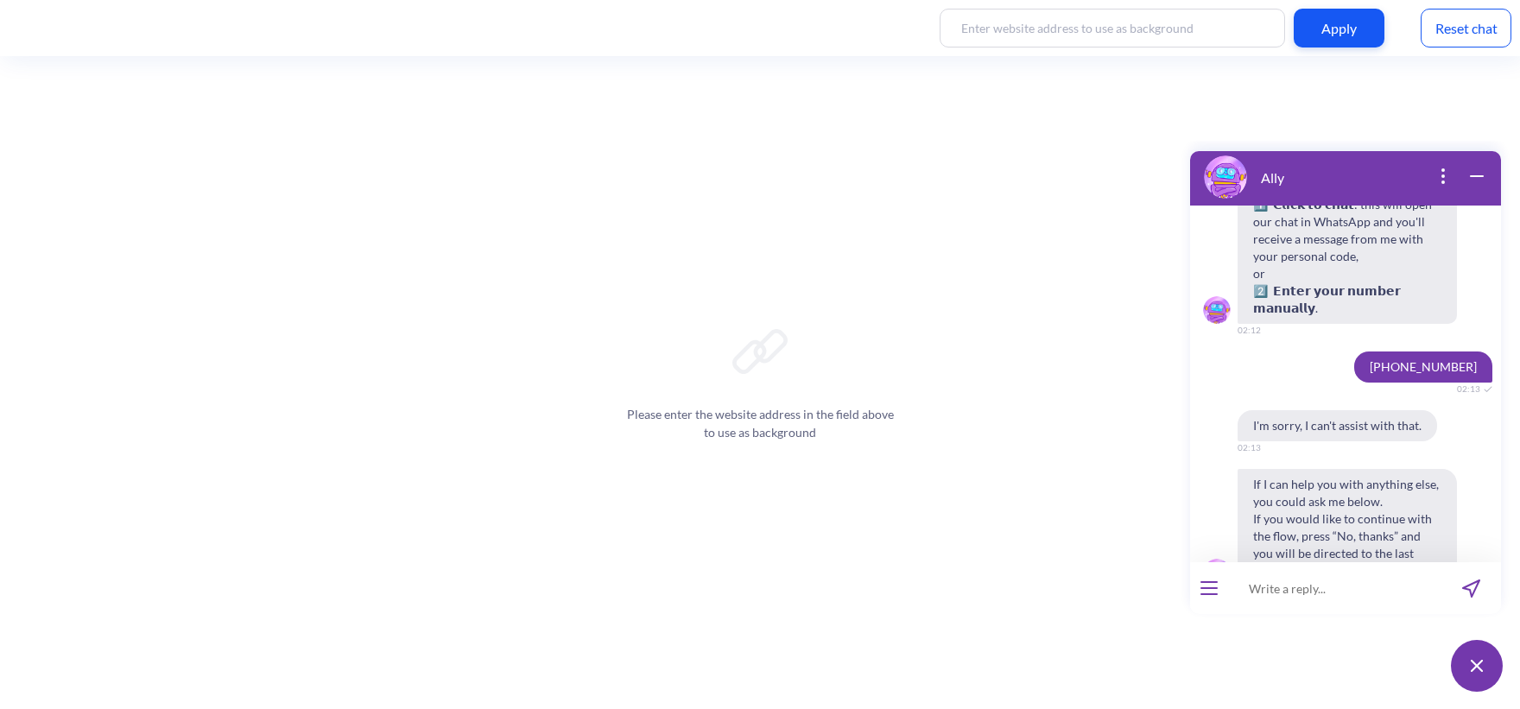
scroll to position [7177, 0]
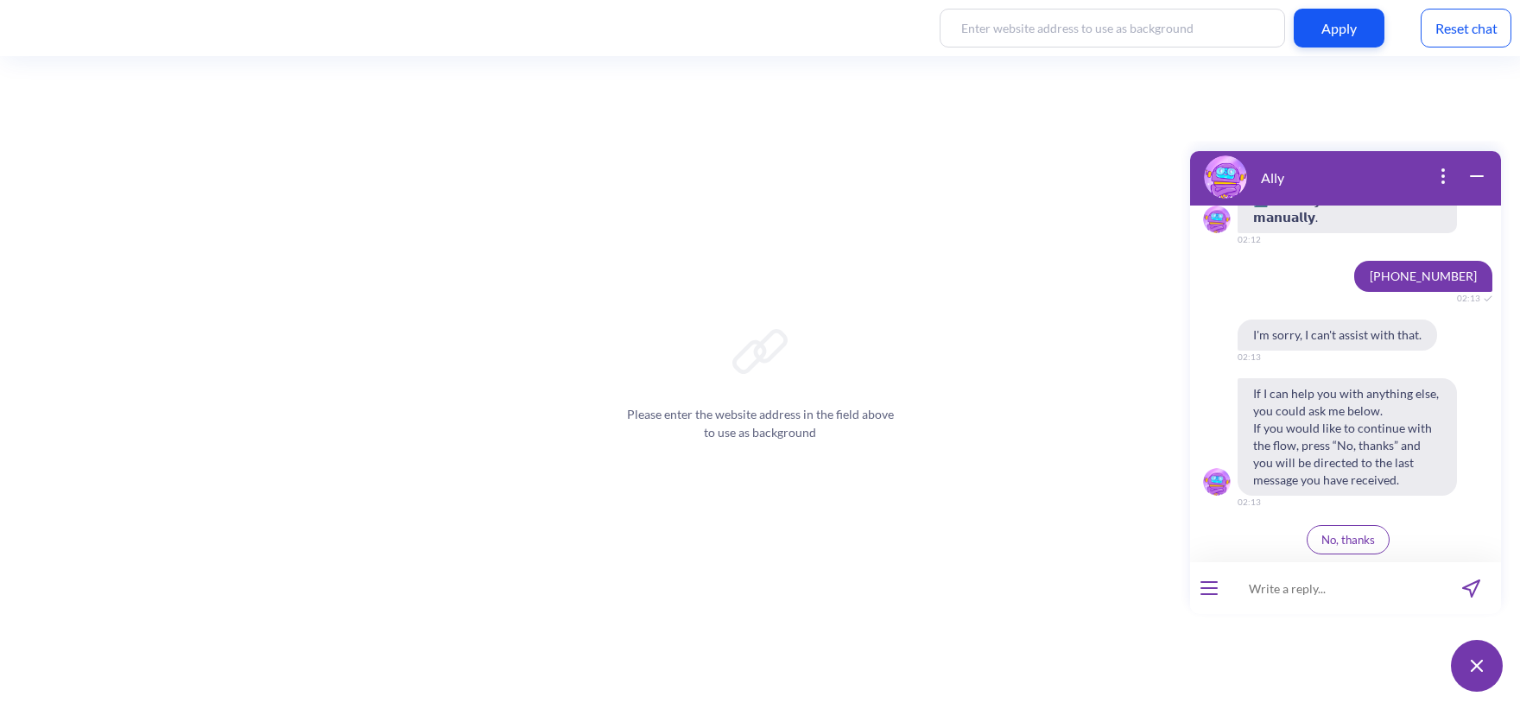
click at [1355, 545] on span "No, thanks" at bounding box center [1349, 540] width 54 height 14
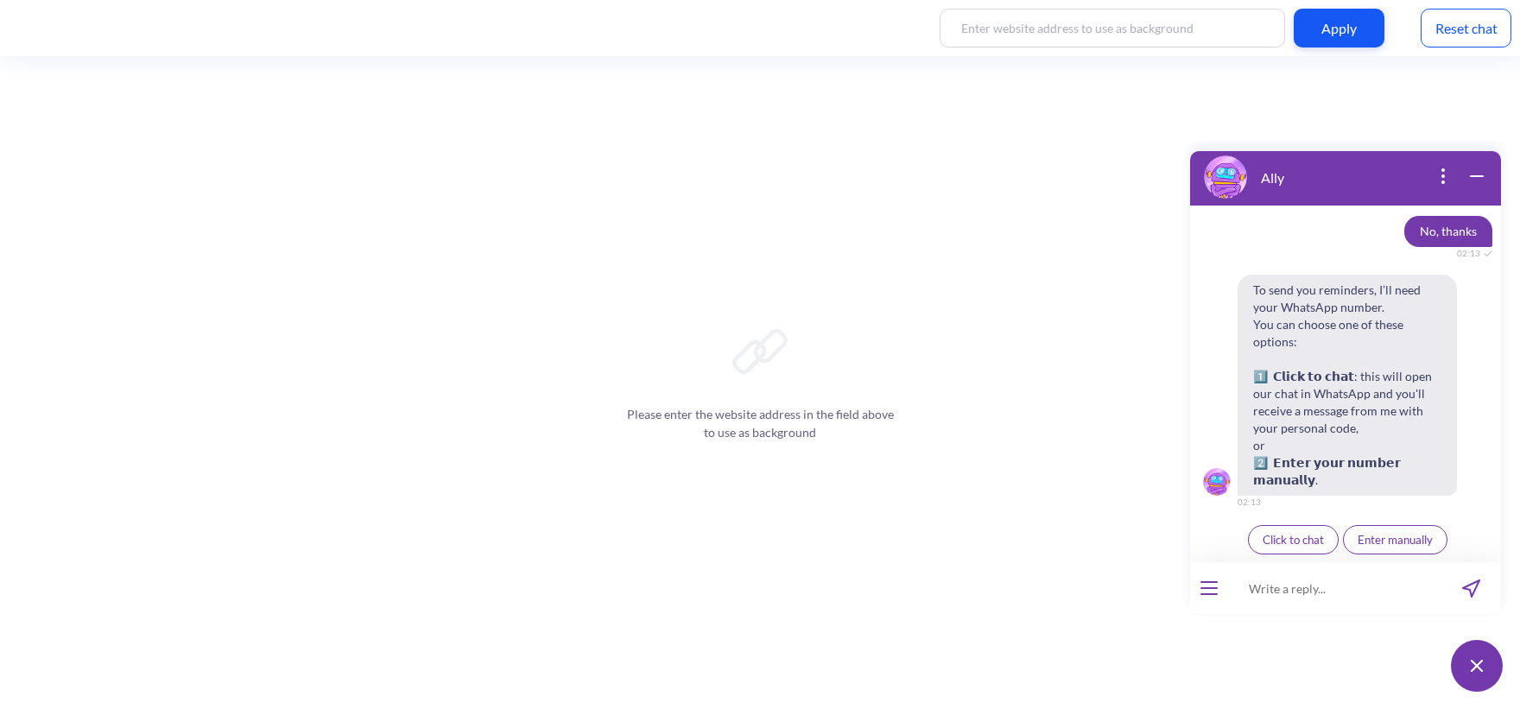
scroll to position [7467, 0]
click at [1386, 542] on span "Enter manually" at bounding box center [1395, 540] width 75 height 14
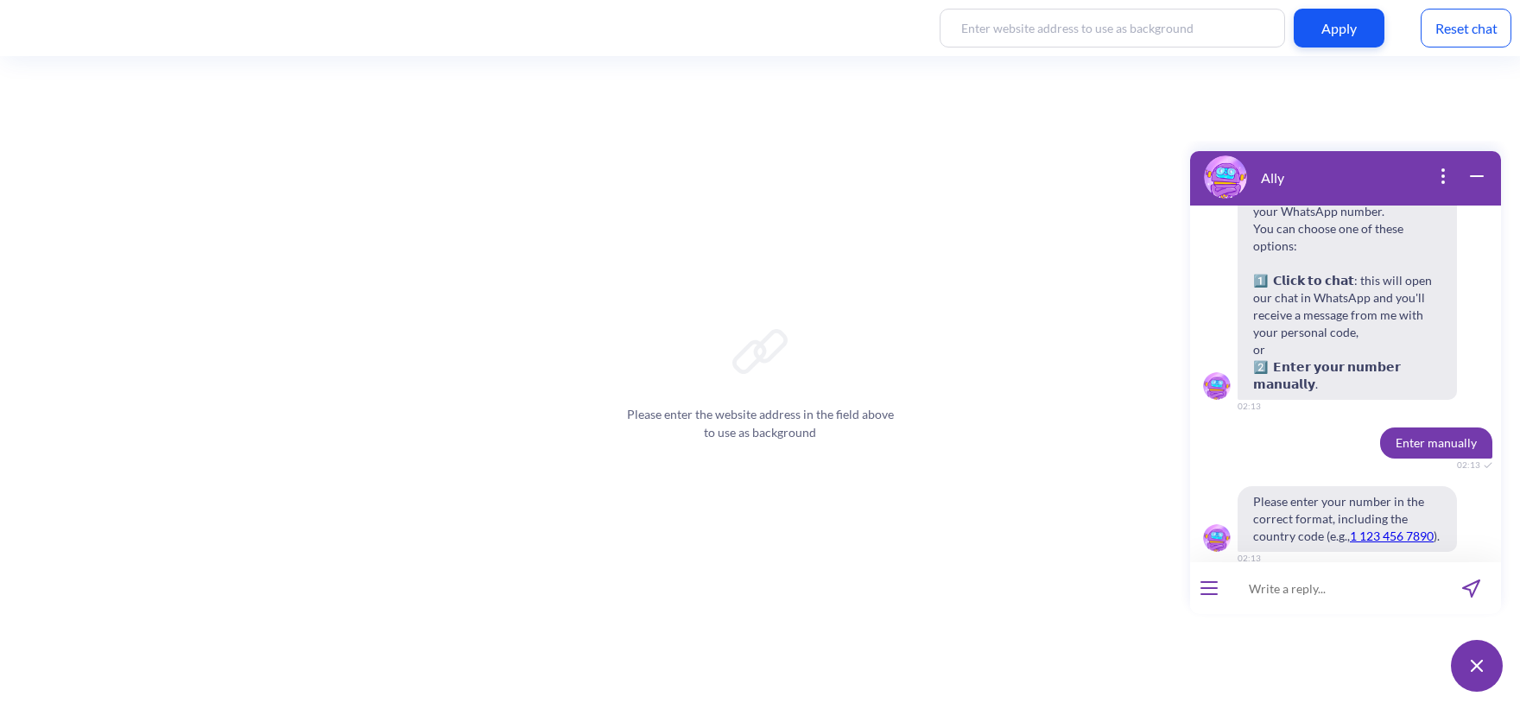
scroll to position [7586, 0]
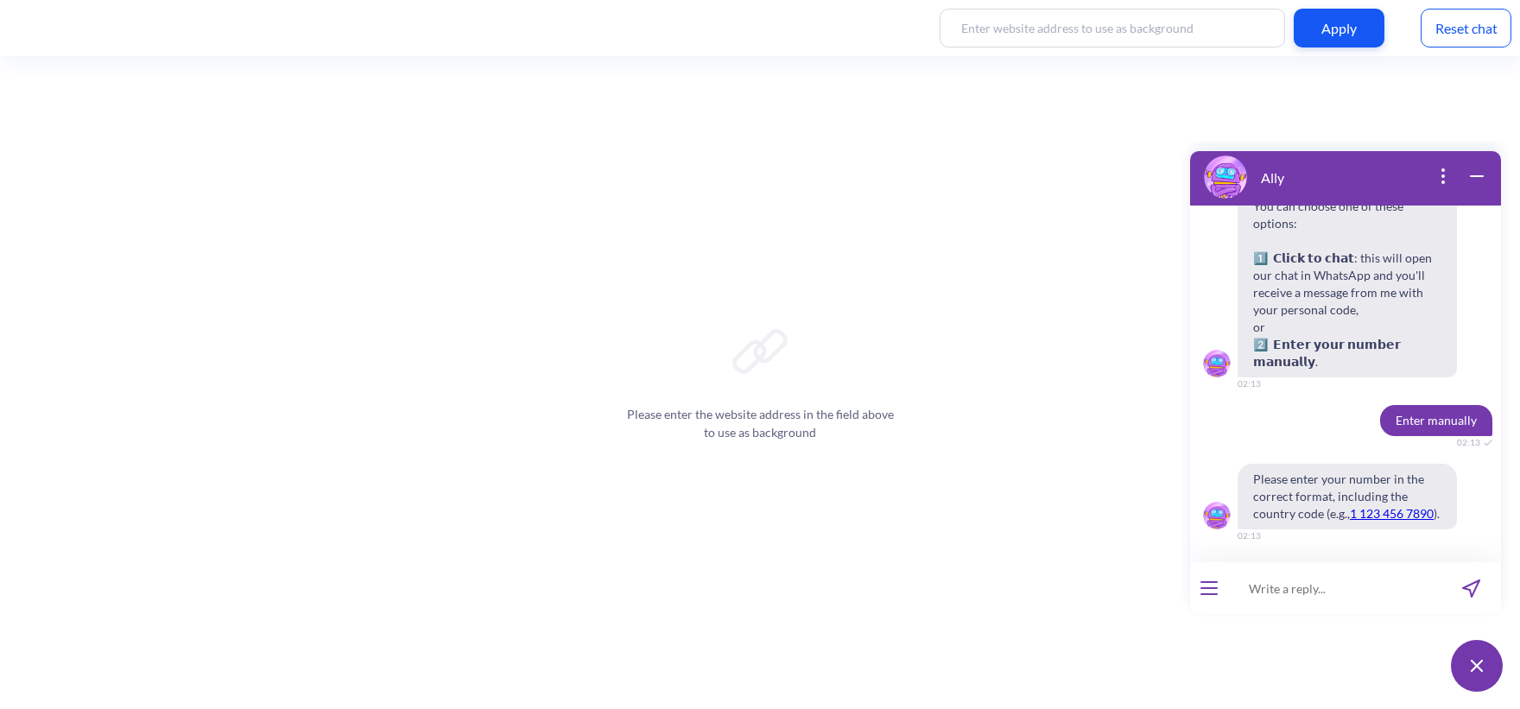
click at [1322, 606] on input at bounding box center [1334, 588] width 213 height 52
click at [1317, 591] on input at bounding box center [1334, 588] width 213 height 52
type input "[PHONE_NUMBER]"
click at [1466, 586] on icon "send message" at bounding box center [1471, 589] width 16 height 16
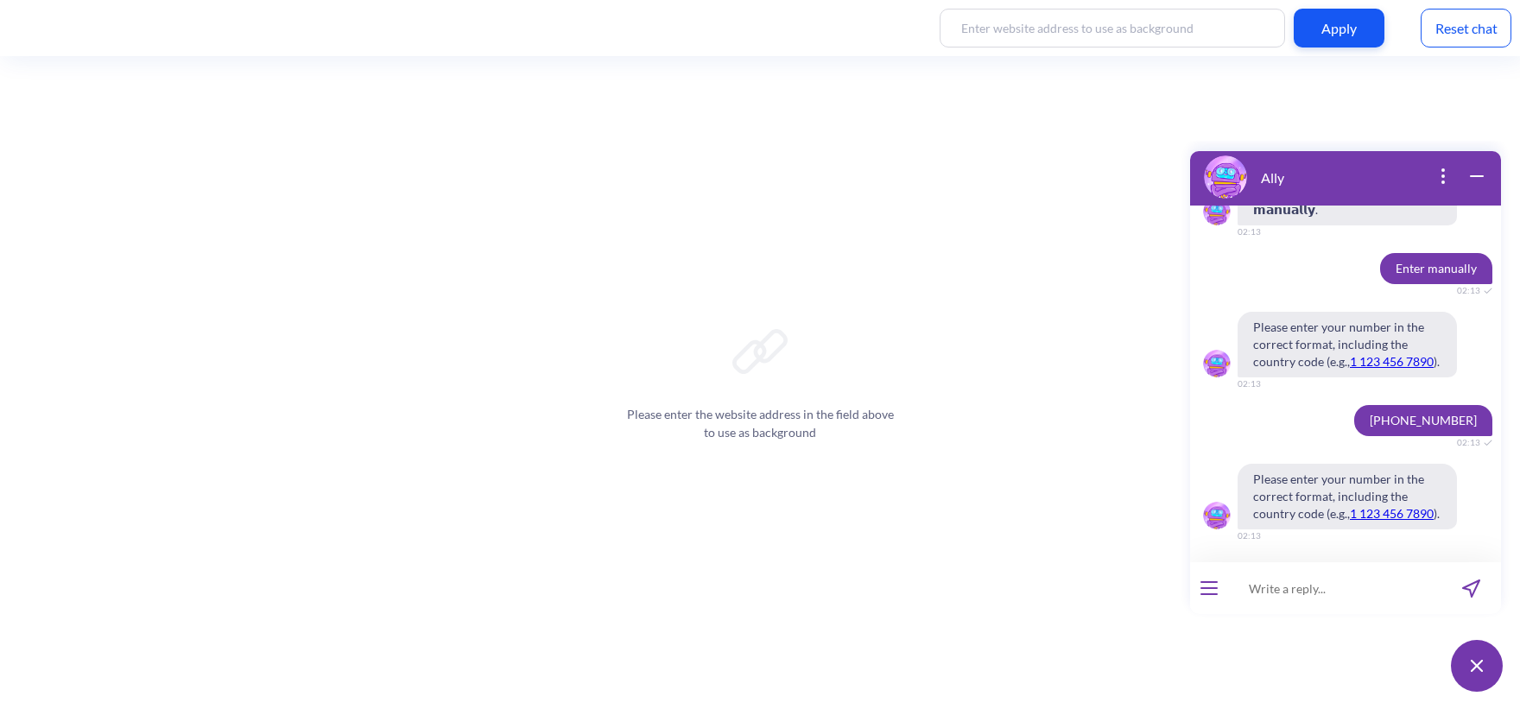
scroll to position [7738, 0]
click at [1279, 587] on input at bounding box center [1334, 588] width 213 height 52
type input "380970438103"
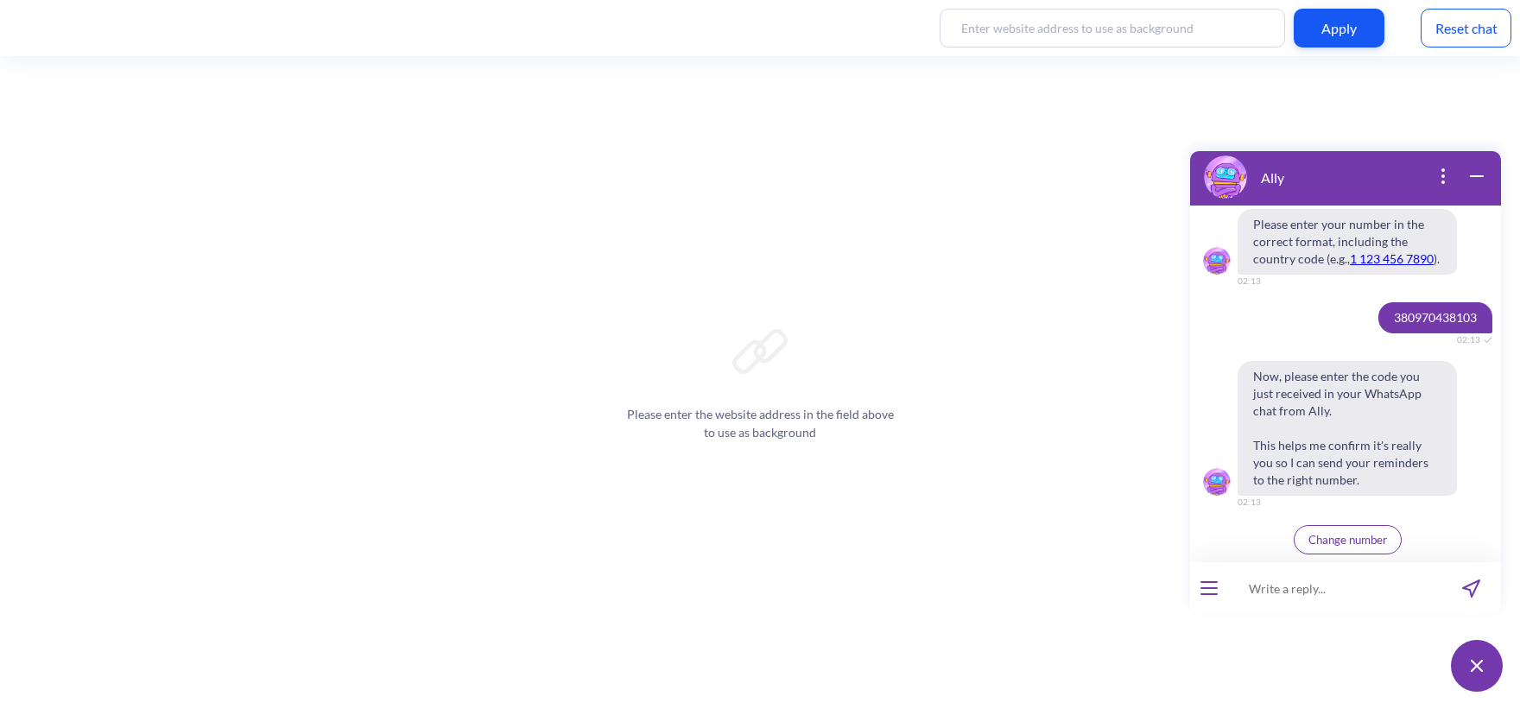
scroll to position [7993, 0]
click at [1276, 360] on div "You can also go to our country profiles page to learn more about abortion resou…" at bounding box center [1345, 384] width 311 height 357
click at [1337, 548] on button "Change number" at bounding box center [1348, 539] width 108 height 29
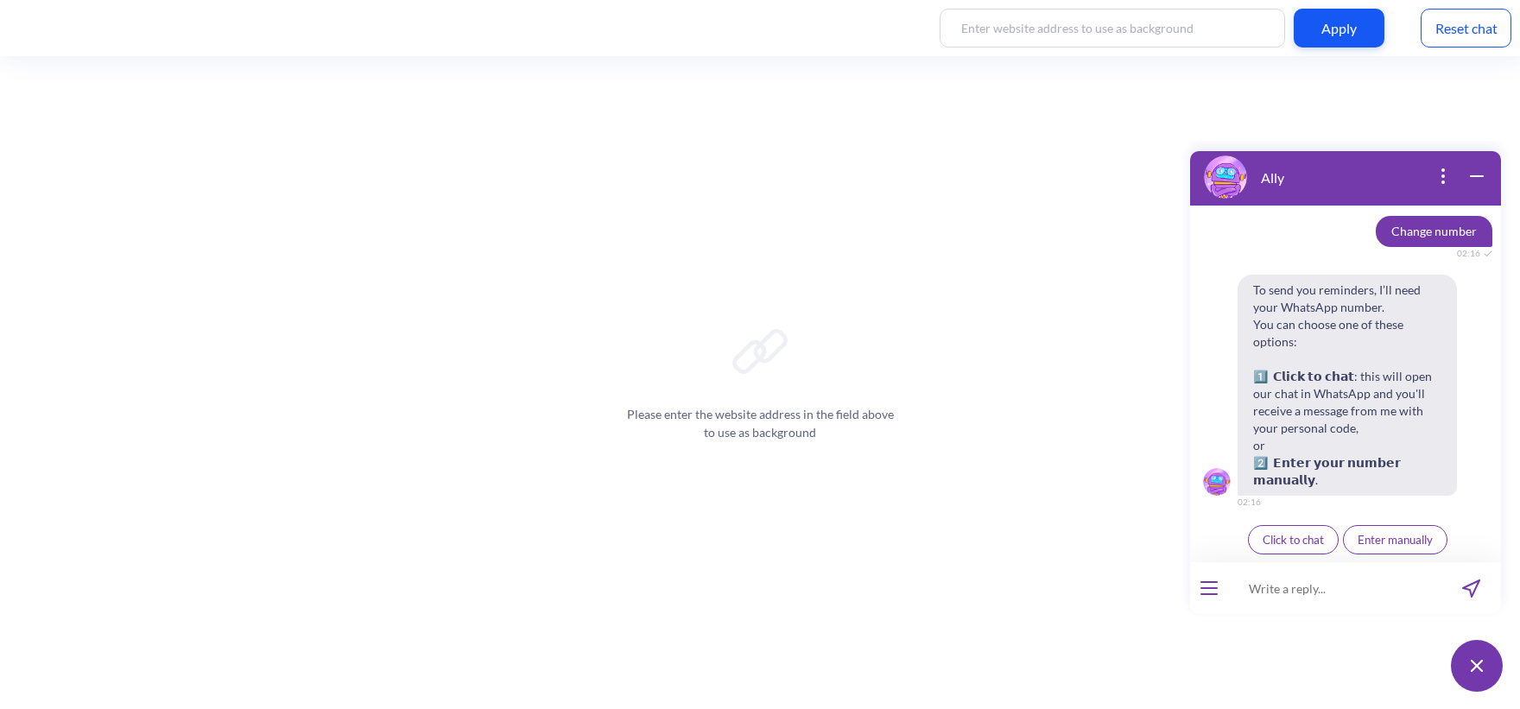
scroll to position [8283, 0]
click at [1361, 587] on input at bounding box center [1334, 588] width 213 height 52
type input "0970438103"
click at [1467, 587] on icon "send message" at bounding box center [1472, 589] width 18 height 18
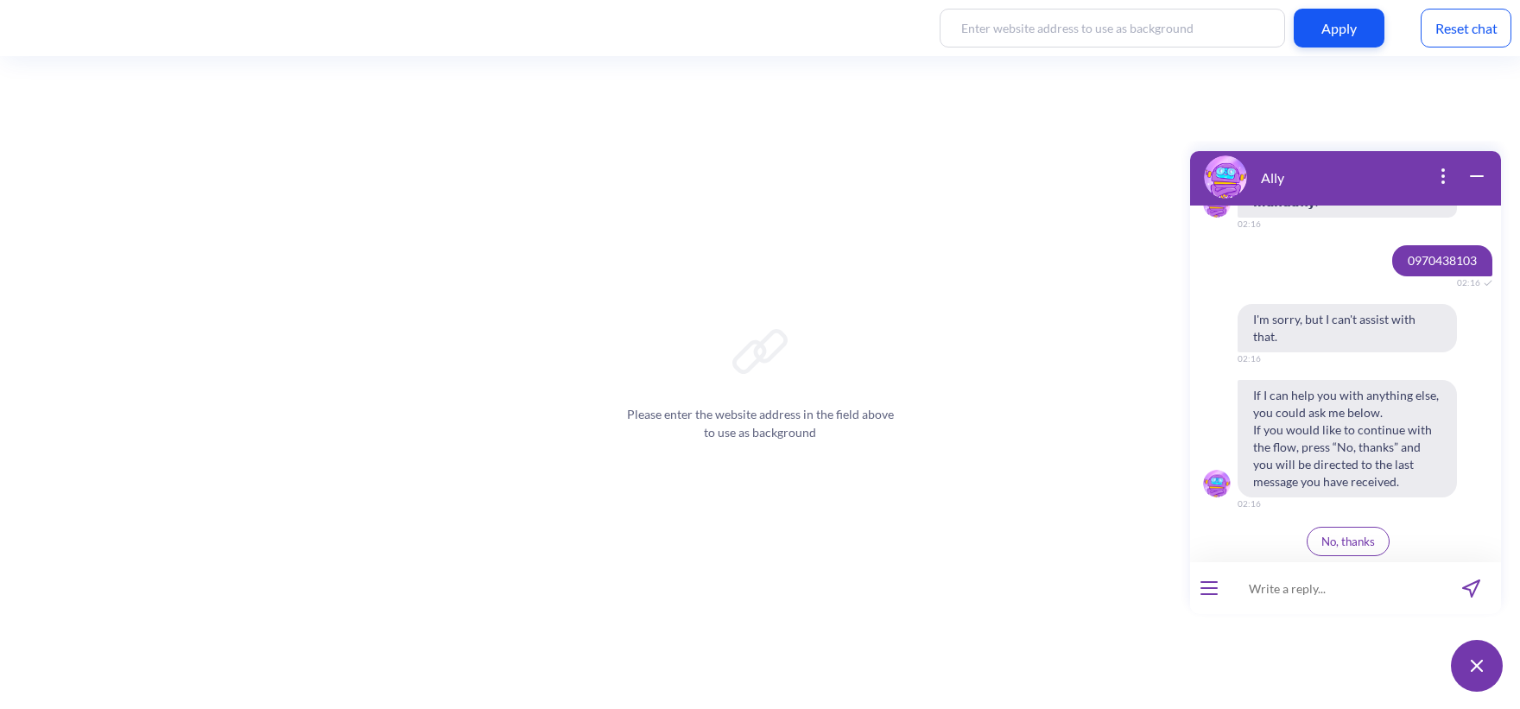
scroll to position [8545, 0]
click at [1357, 546] on span "No, thanks" at bounding box center [1349, 540] width 54 height 14
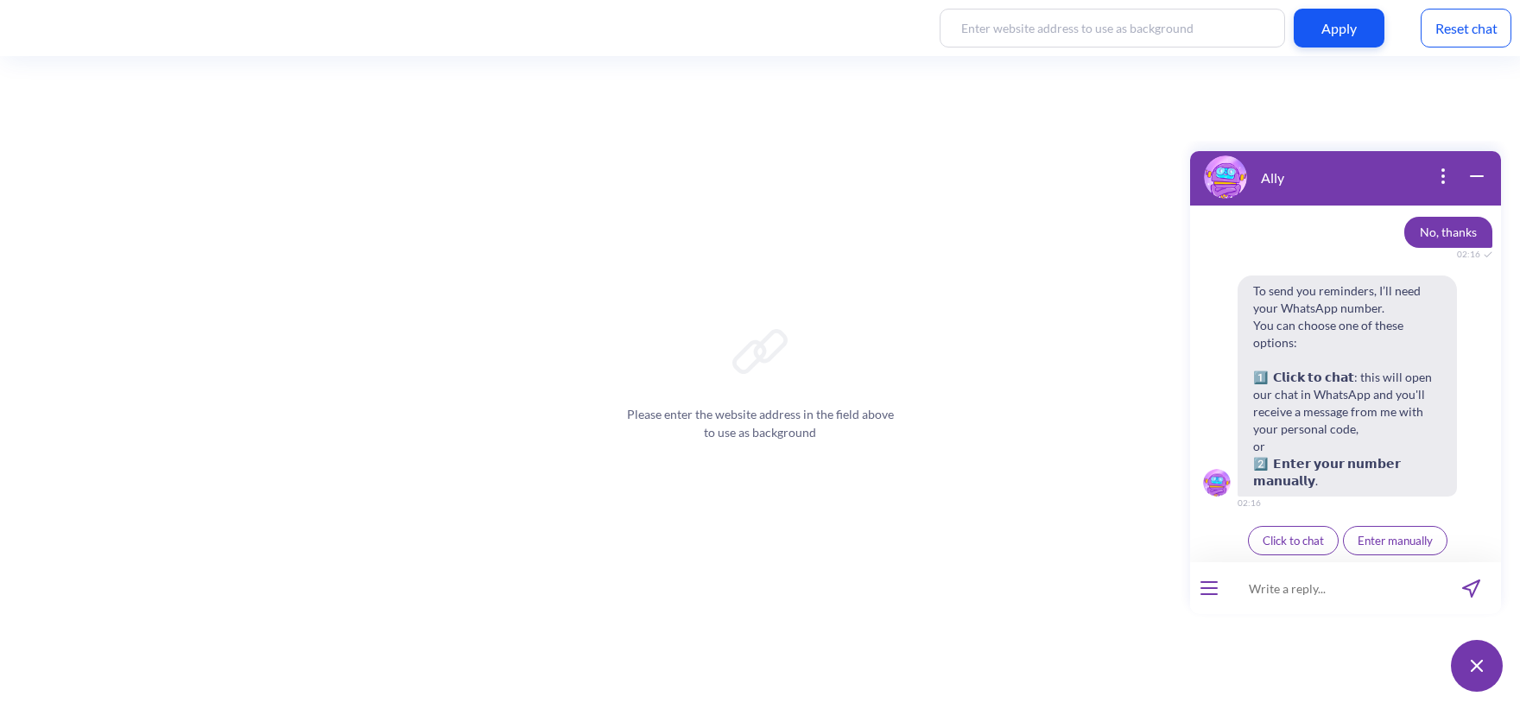
scroll to position [8836, 0]
click at [1389, 544] on span "Enter manually" at bounding box center [1395, 540] width 75 height 14
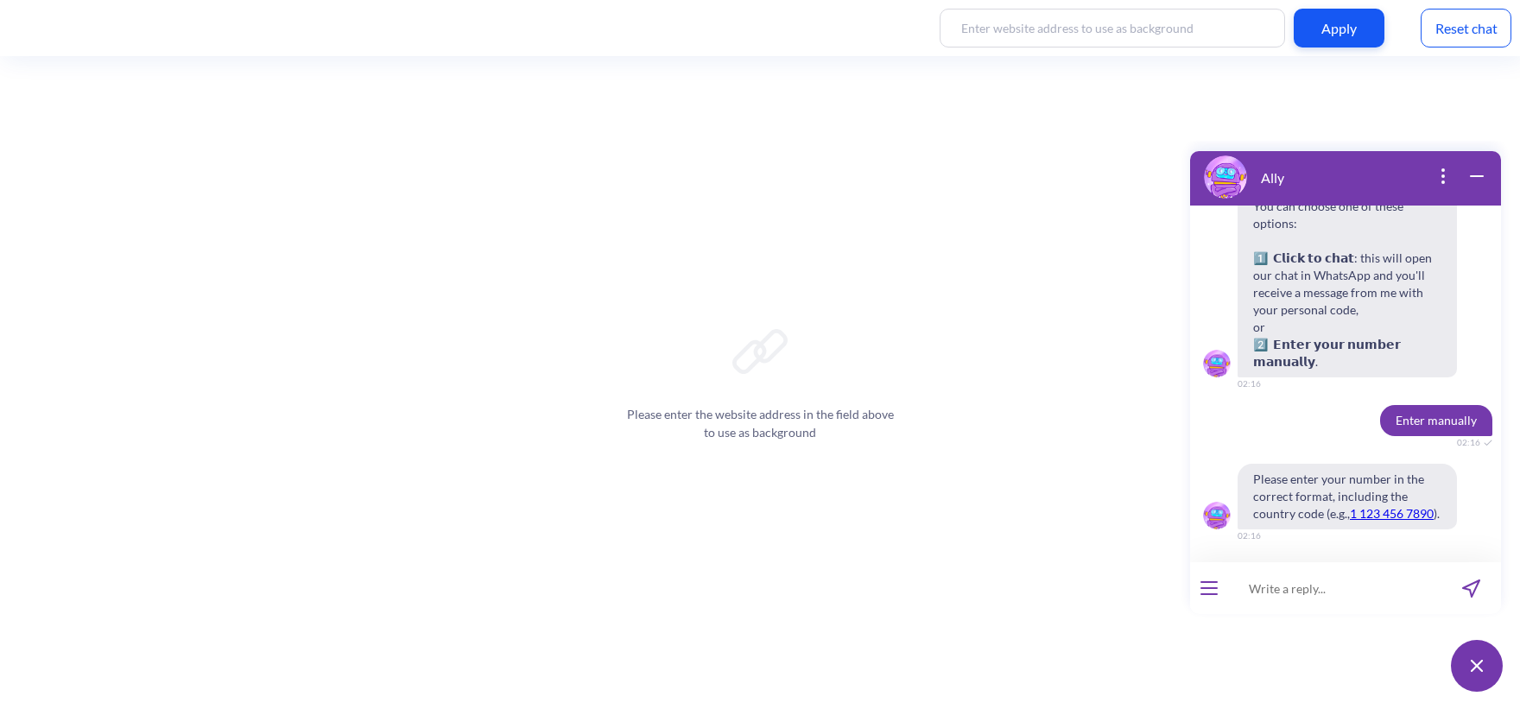
scroll to position [8954, 0]
click at [1281, 593] on input at bounding box center [1334, 588] width 213 height 52
type input "0970438103"
click at [1480, 590] on icon "send message" at bounding box center [1472, 589] width 18 height 18
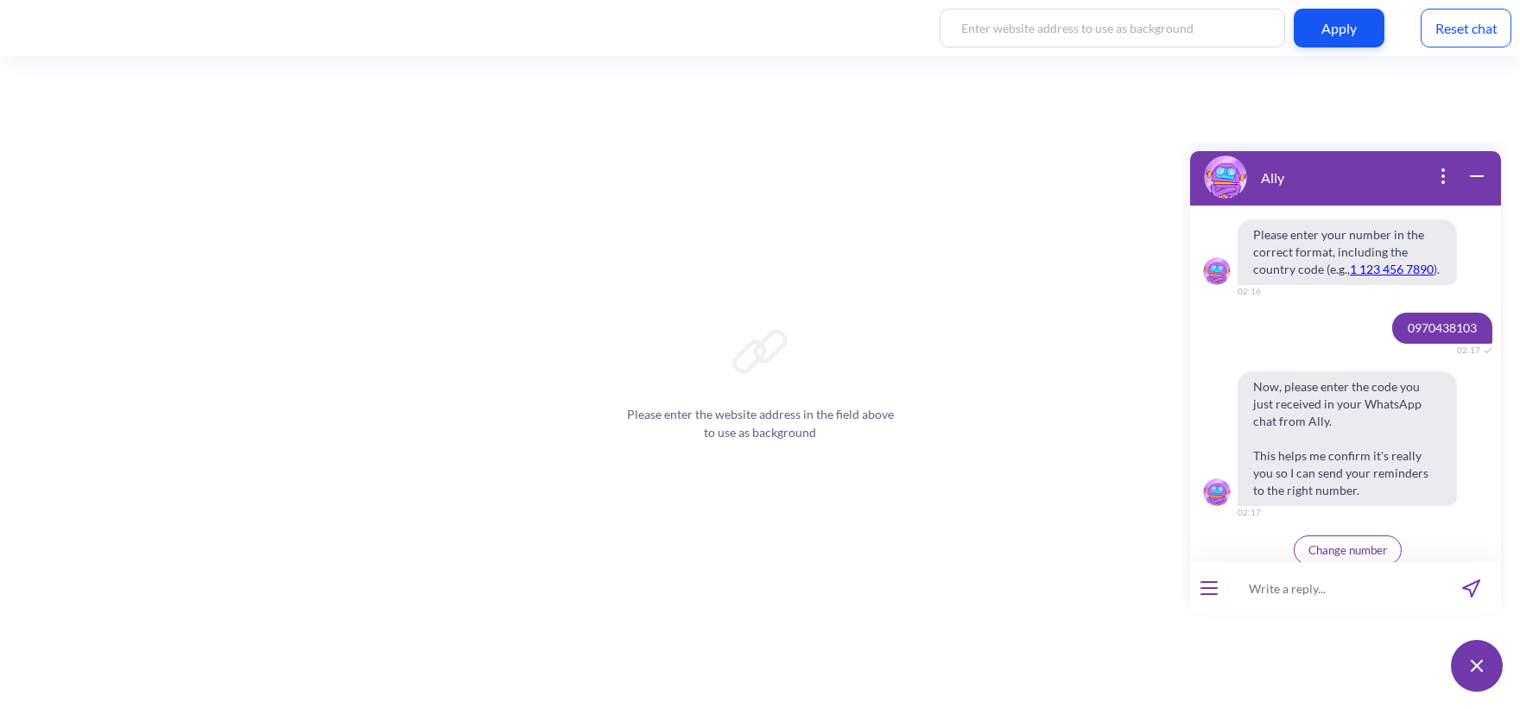
scroll to position [9209, 0]
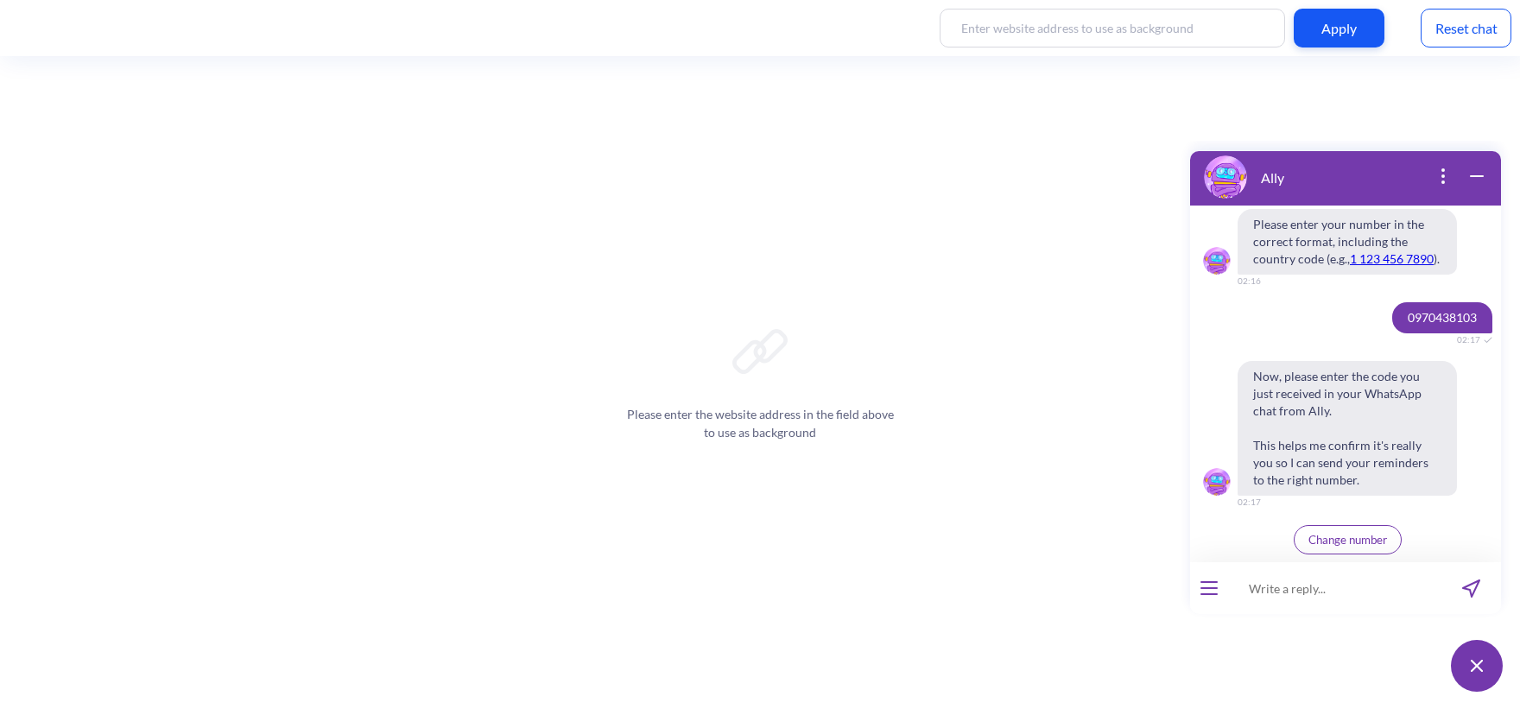
click at [1367, 336] on div "You can also go to our country profiles page to learn more about abortion resou…" at bounding box center [1345, 384] width 311 height 357
click at [1336, 537] on span "Change number" at bounding box center [1348, 540] width 79 height 14
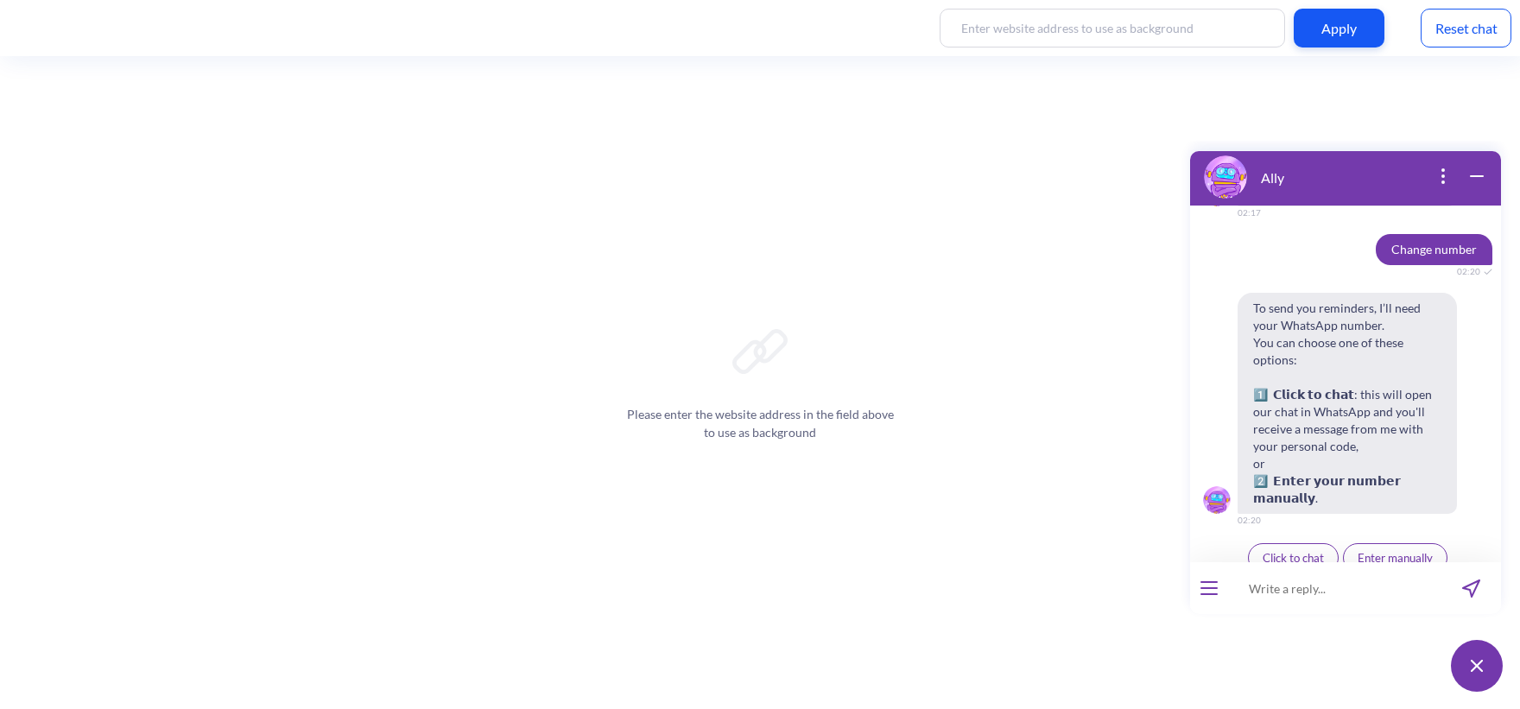
scroll to position [9499, 0]
click at [1299, 549] on span "Click to chat" at bounding box center [1293, 556] width 61 height 14
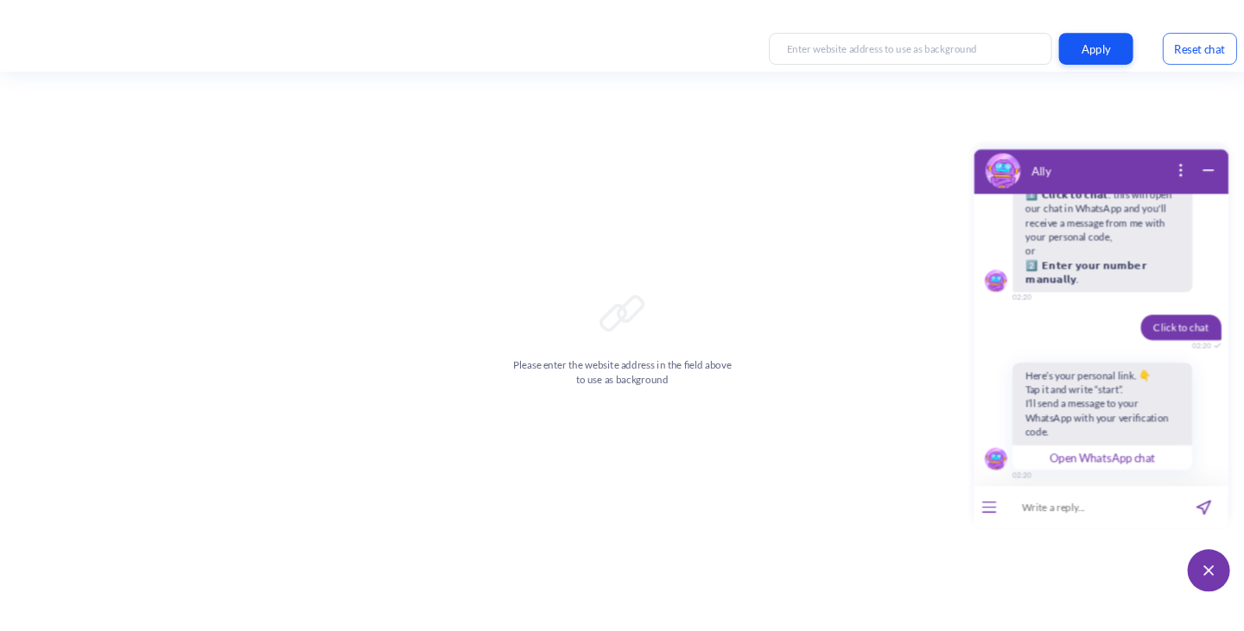
scroll to position [9717, 0]
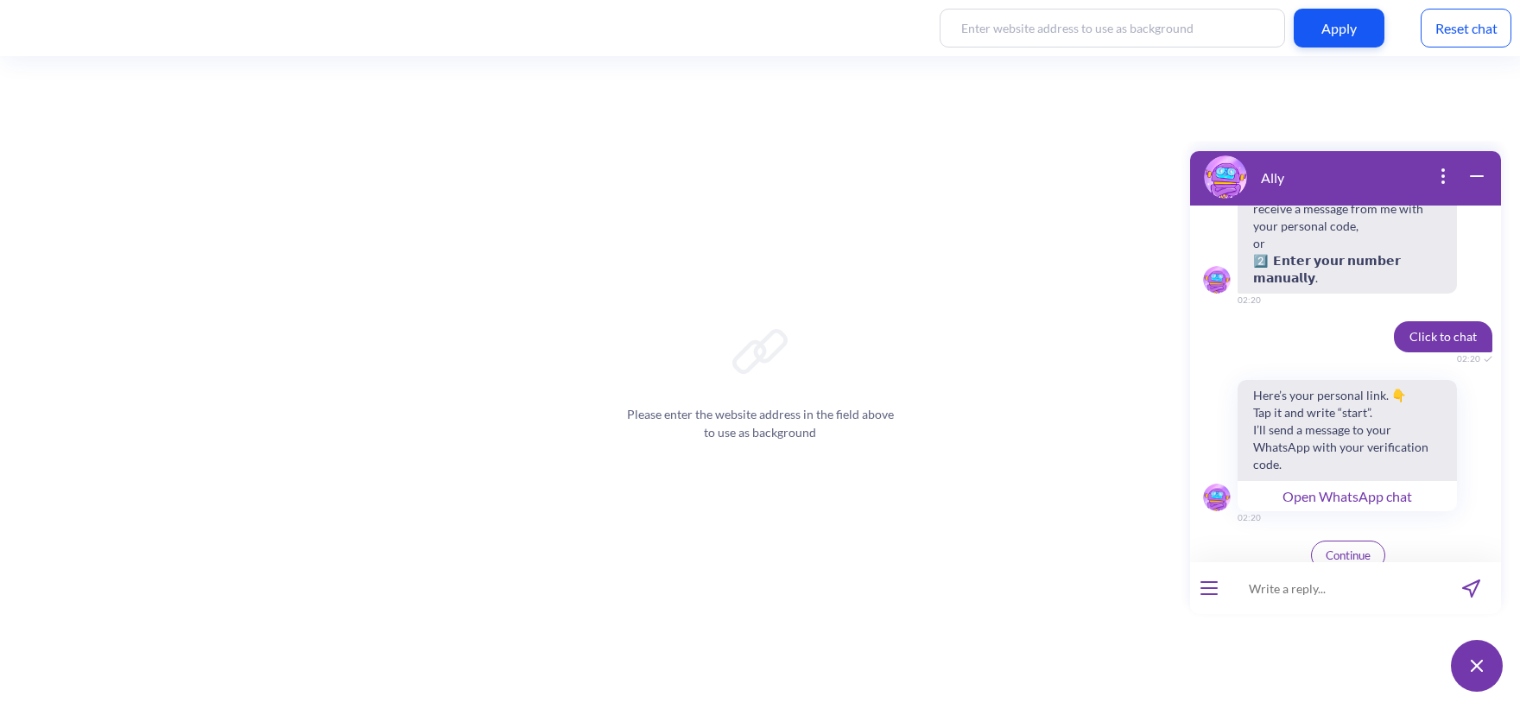
click at [1293, 485] on button "Open WhatsApp chat" at bounding box center [1347, 495] width 219 height 31
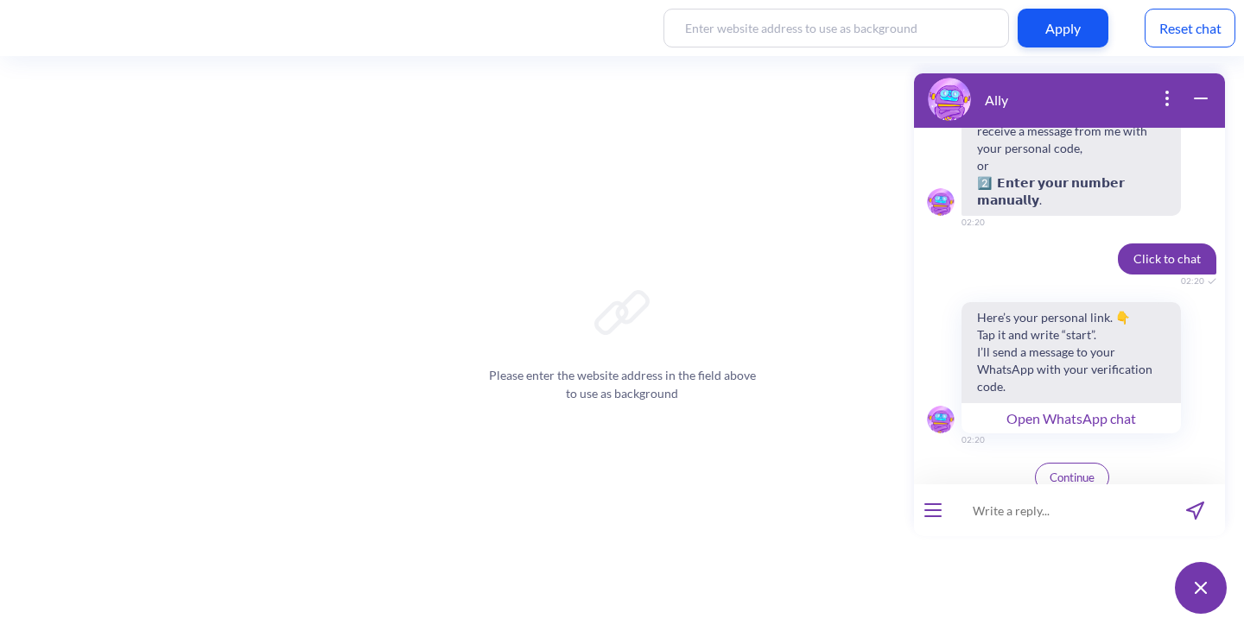
click at [941, 515] on button "open menu" at bounding box center [932, 511] width 17 height 14
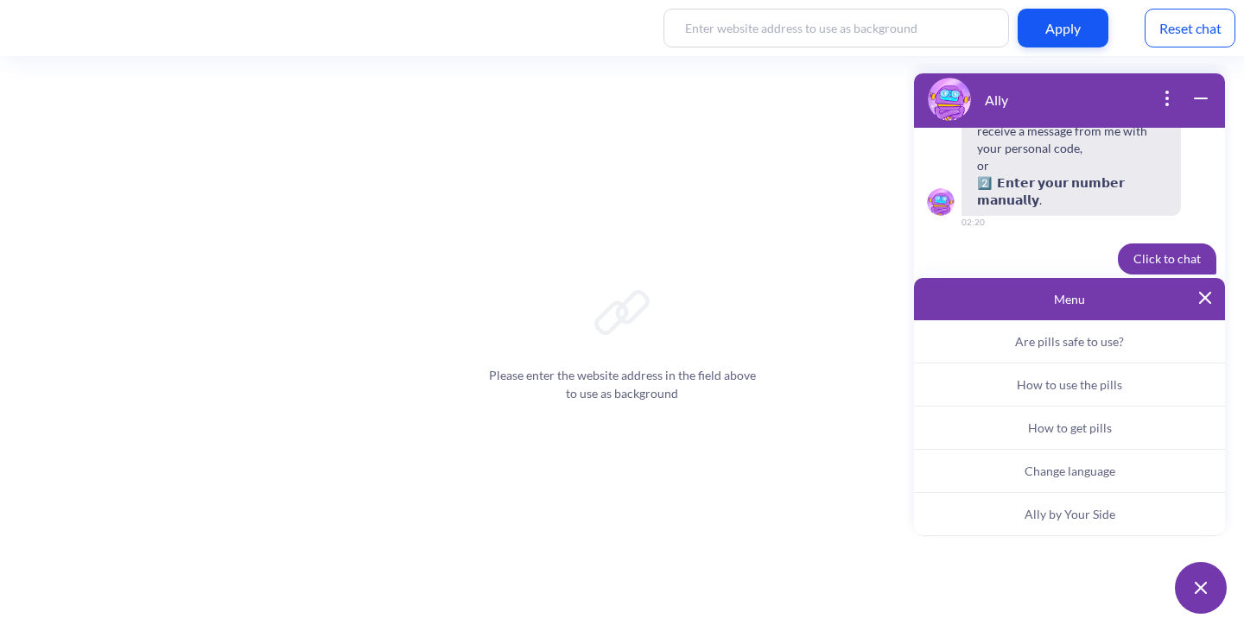
click at [1014, 503] on button "Ally by Your Side" at bounding box center [1069, 514] width 311 height 43
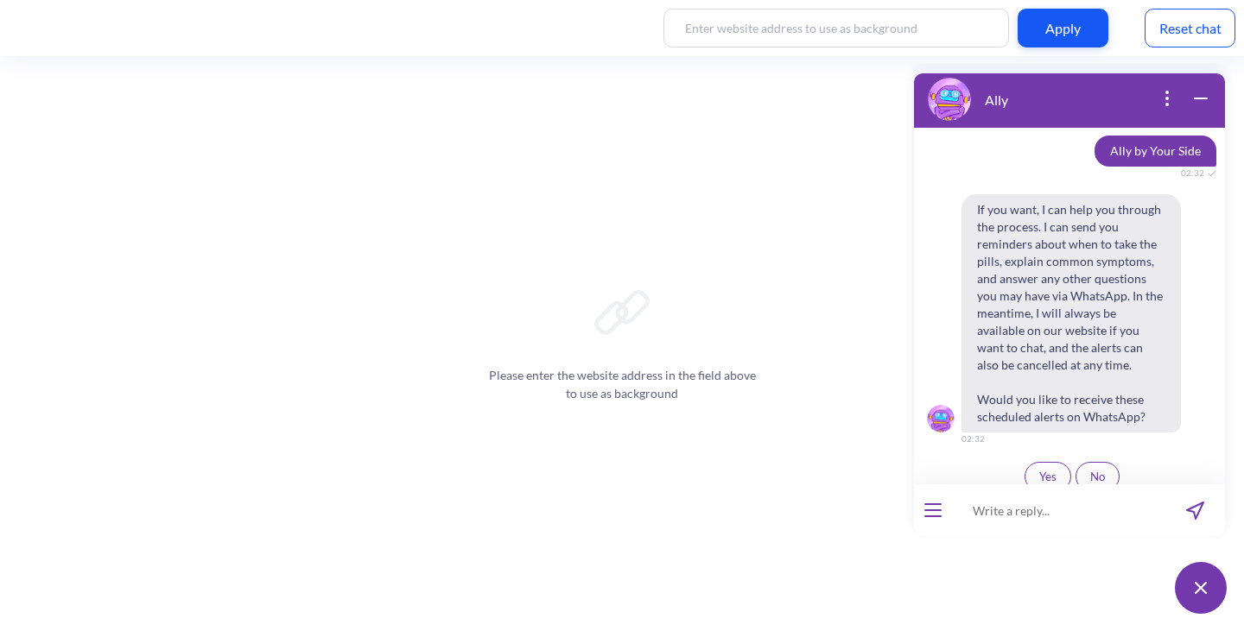
scroll to position [10044, 0]
